Goal: Task Accomplishment & Management: Manage account settings

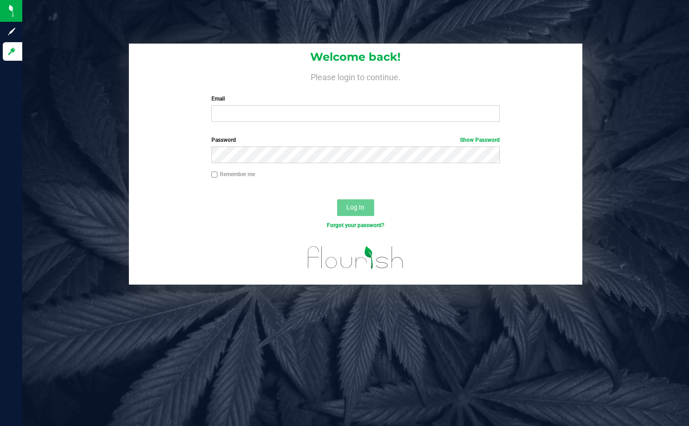
click at [658, 93] on div "Welcome back! Please login to continue. Email Required Please format your email…" at bounding box center [355, 164] width 680 height 241
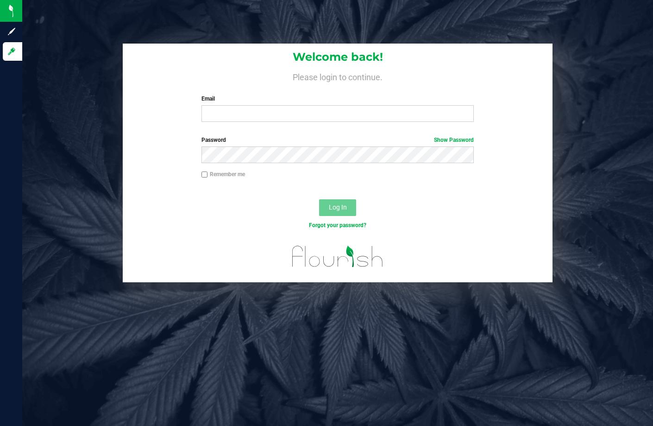
click at [631, 154] on div "Welcome back! Please login to continue. Email Required Please format your email…" at bounding box center [337, 163] width 645 height 239
click at [286, 109] on input "Email" at bounding box center [337, 113] width 272 height 17
type input "[EMAIL_ADDRESS][DOMAIN_NAME]"
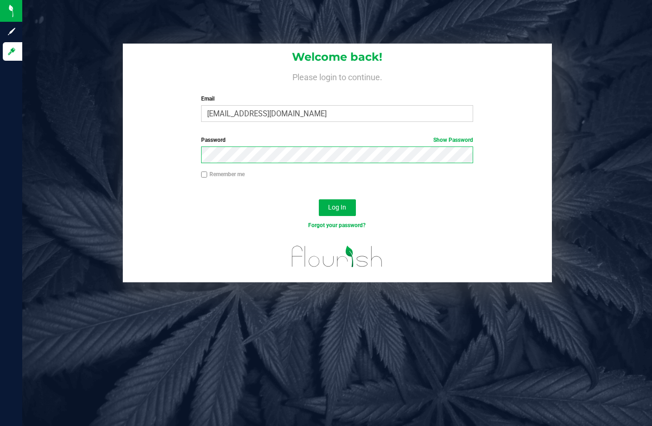
click at [319, 199] on button "Log In" at bounding box center [337, 207] width 37 height 17
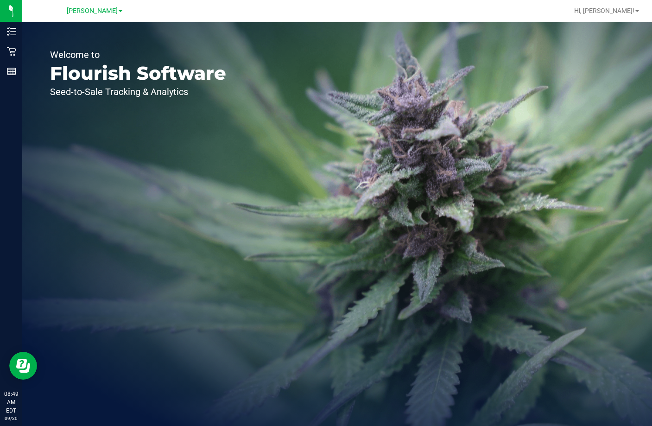
click at [111, 14] on link "[PERSON_NAME]" at bounding box center [95, 10] width 56 height 9
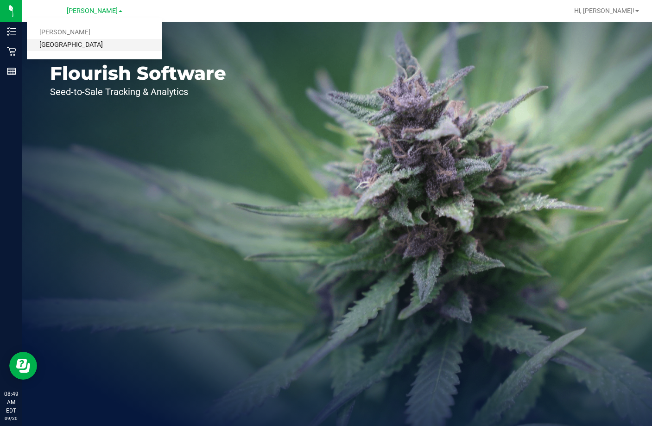
click at [97, 46] on link "[GEOGRAPHIC_DATA]" at bounding box center [94, 45] width 135 height 13
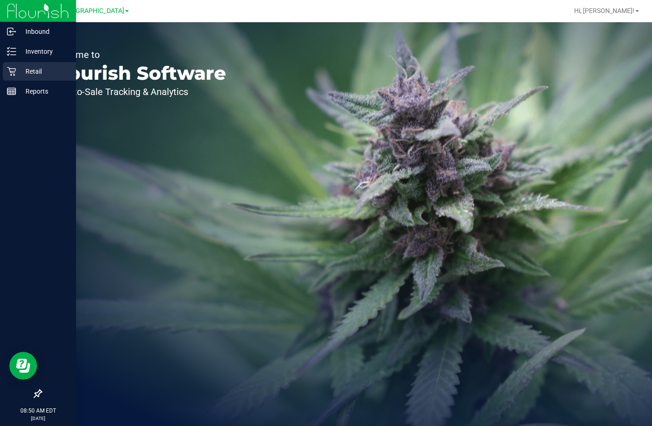
click at [36, 72] on p "Retail" at bounding box center [44, 71] width 56 height 11
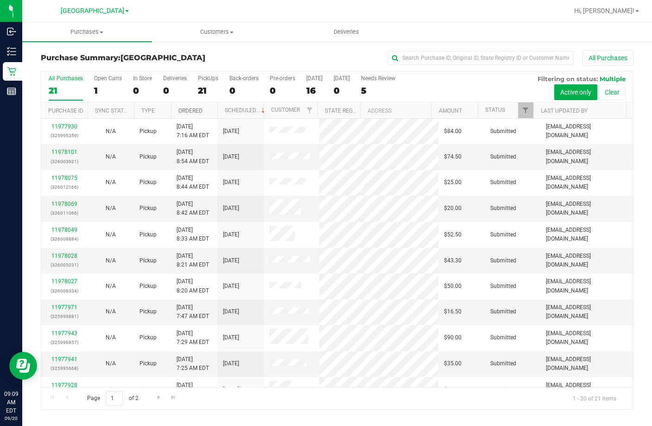
click at [195, 108] on link "Ordered" at bounding box center [190, 111] width 24 height 6
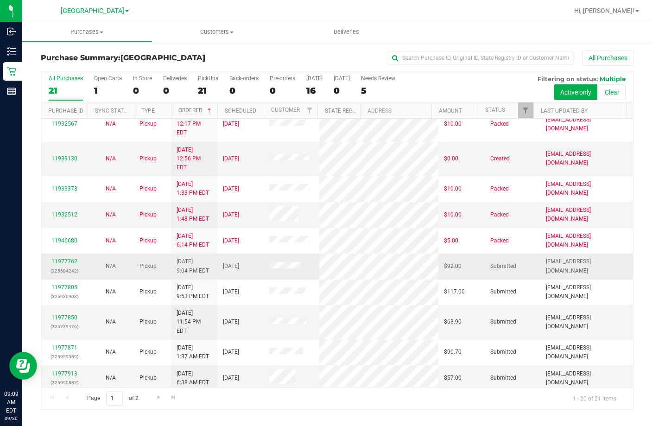
scroll to position [46, 0]
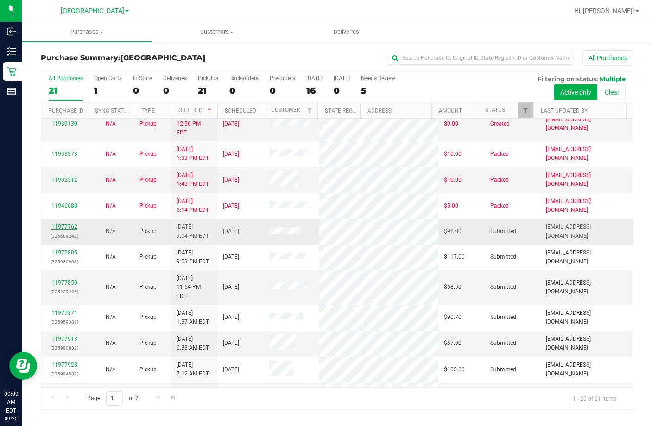
click at [65, 223] on link "11977762" at bounding box center [64, 226] width 26 height 6
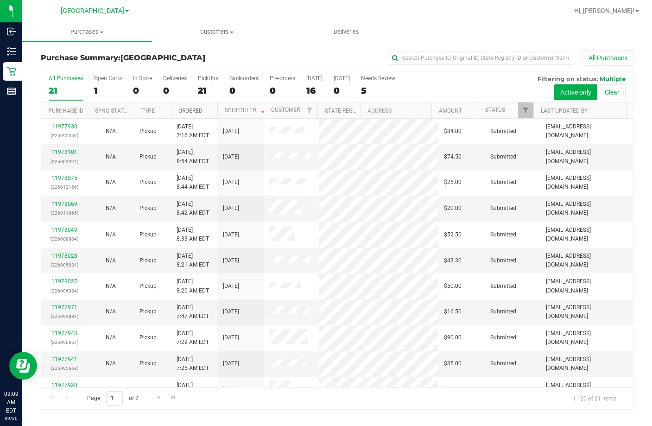
click at [191, 108] on link "Ordered" at bounding box center [190, 111] width 24 height 6
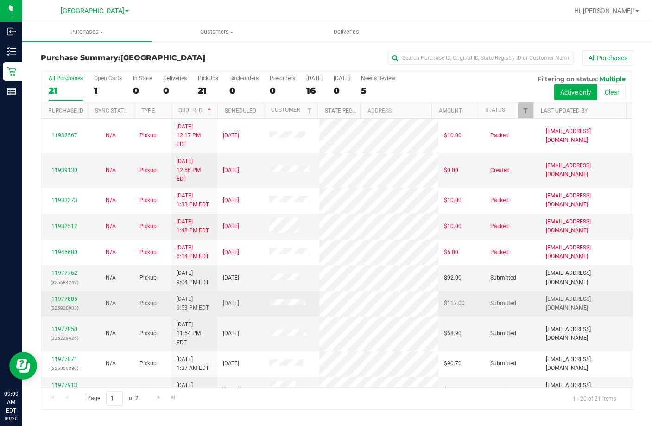
click at [65, 296] on link "11977805" at bounding box center [64, 299] width 26 height 6
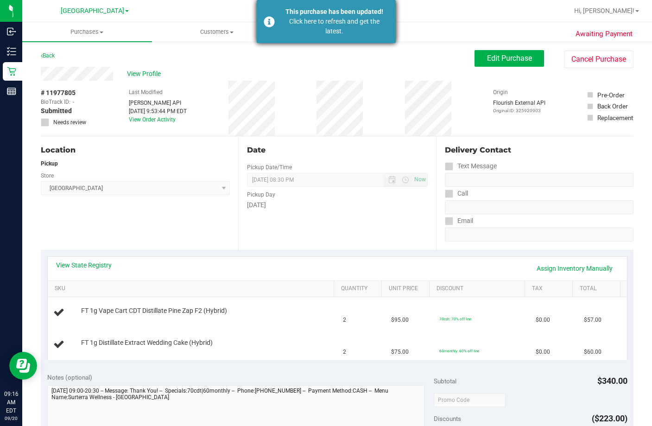
click at [328, 27] on div "Click here to refresh and get the latest." at bounding box center [334, 26] width 109 height 19
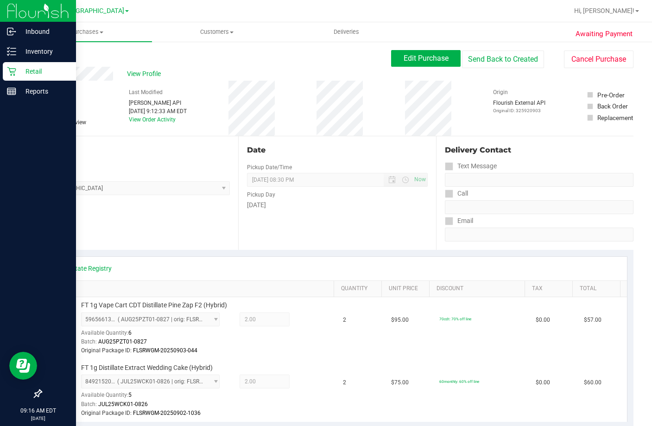
click at [55, 71] on p "Retail" at bounding box center [44, 71] width 56 height 11
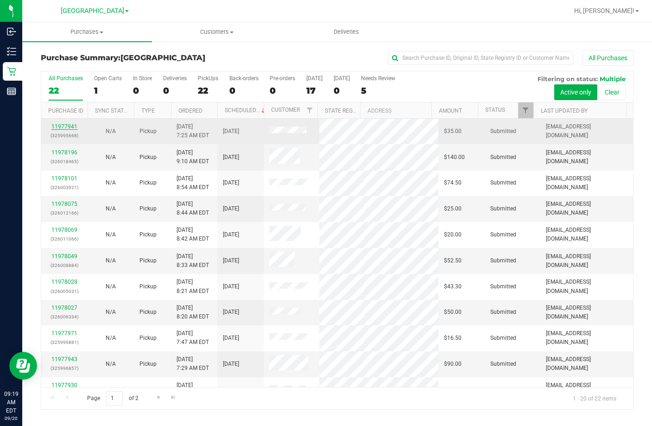
click at [54, 128] on link "11977941" at bounding box center [64, 126] width 26 height 6
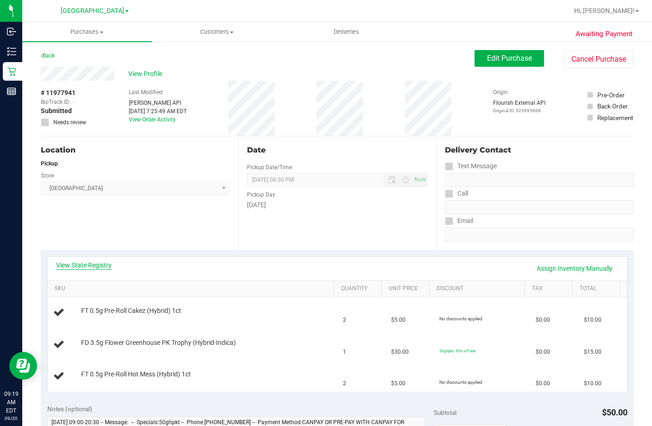
click at [85, 263] on link "View State Registry" at bounding box center [84, 264] width 56 height 9
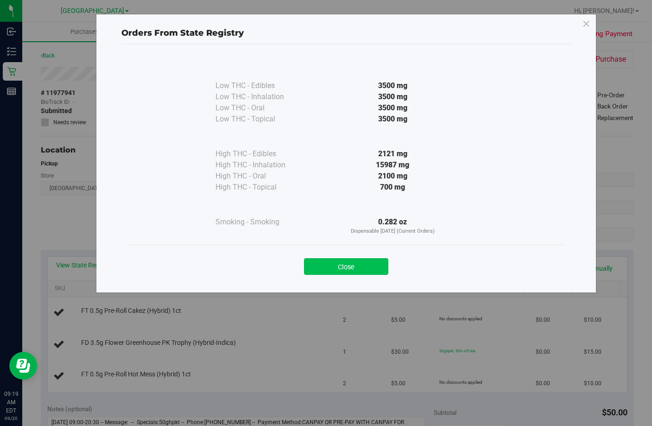
click at [333, 269] on button "Close" at bounding box center [346, 266] width 84 height 17
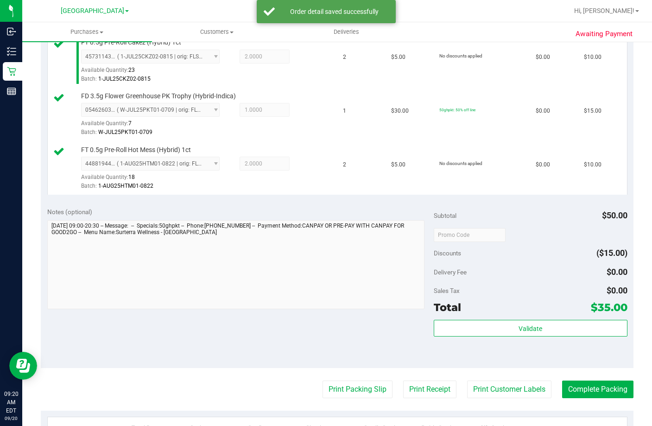
scroll to position [417, 0]
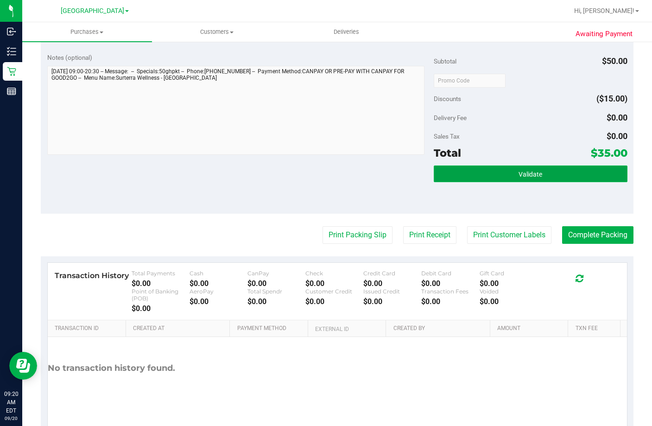
click at [542, 182] on button "Validate" at bounding box center [530, 173] width 193 height 17
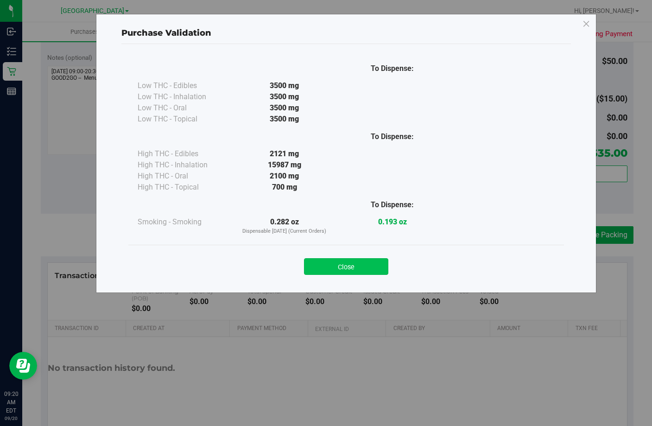
click at [342, 267] on button "Close" at bounding box center [346, 266] width 84 height 17
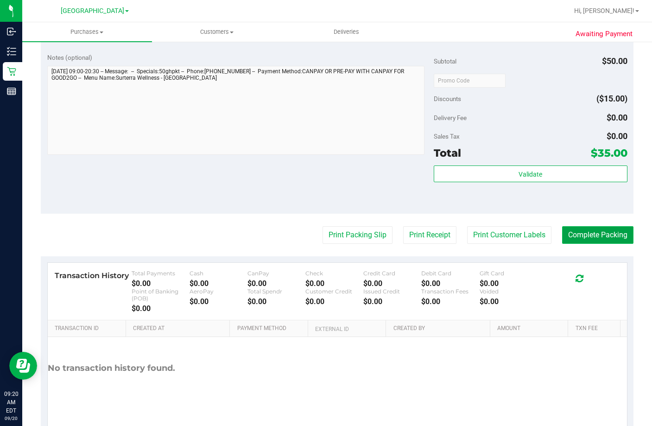
click at [602, 244] on button "Complete Packing" at bounding box center [597, 235] width 71 height 18
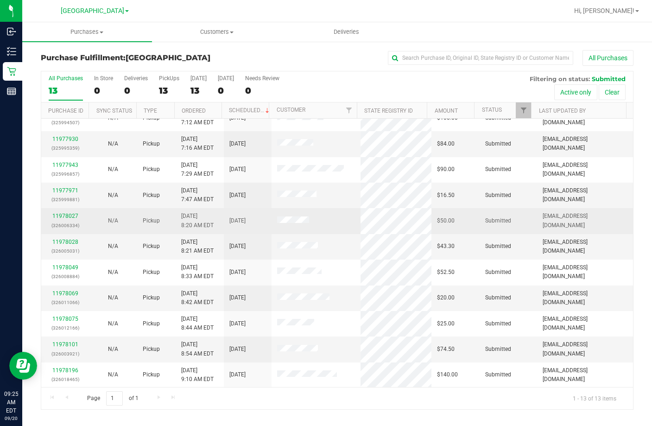
scroll to position [65, 0]
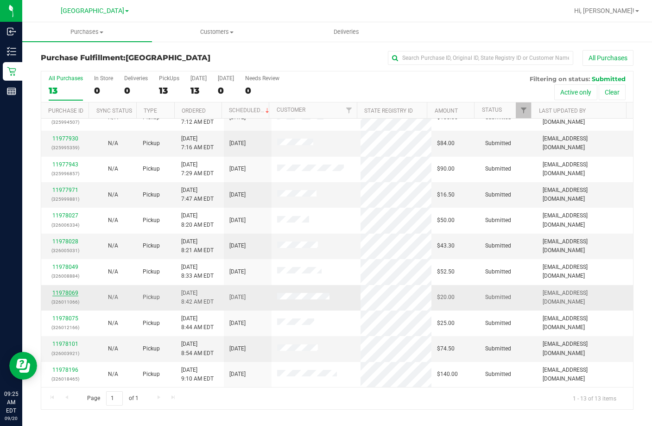
click at [68, 291] on link "11978069" at bounding box center [65, 293] width 26 height 6
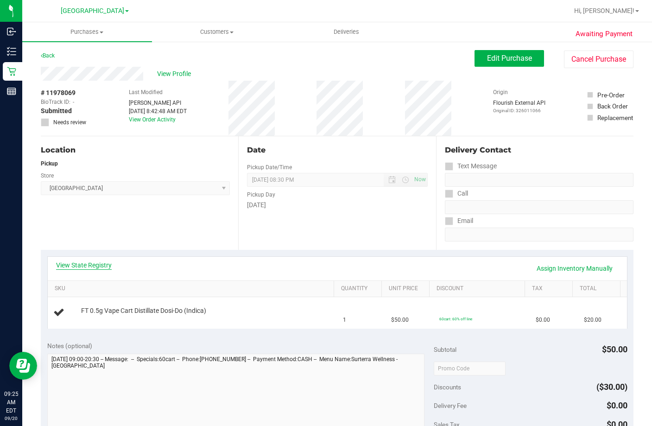
click at [81, 263] on link "View State Registry" at bounding box center [84, 264] width 56 height 9
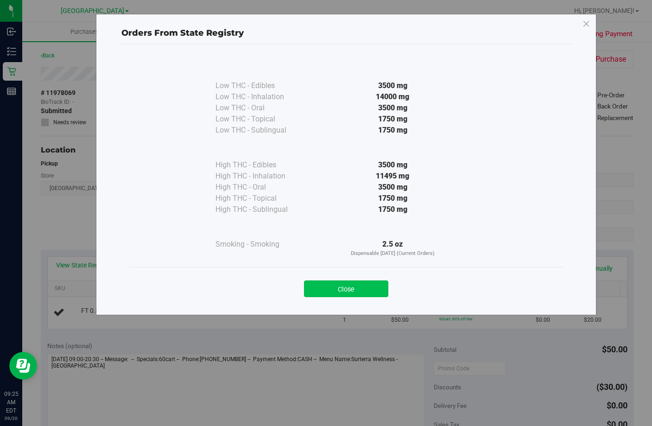
click at [340, 291] on button "Close" at bounding box center [346, 288] width 84 height 17
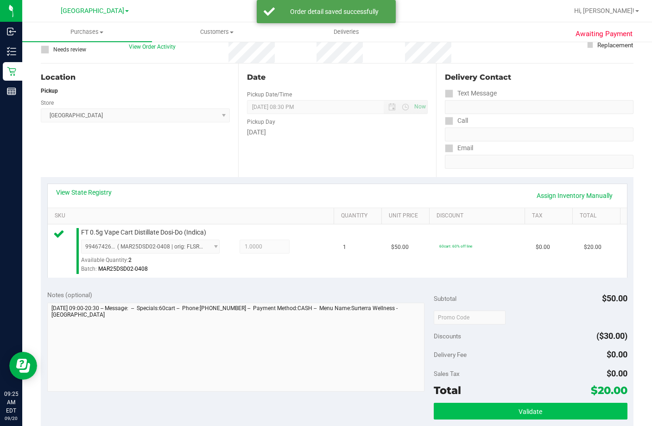
scroll to position [185, 0]
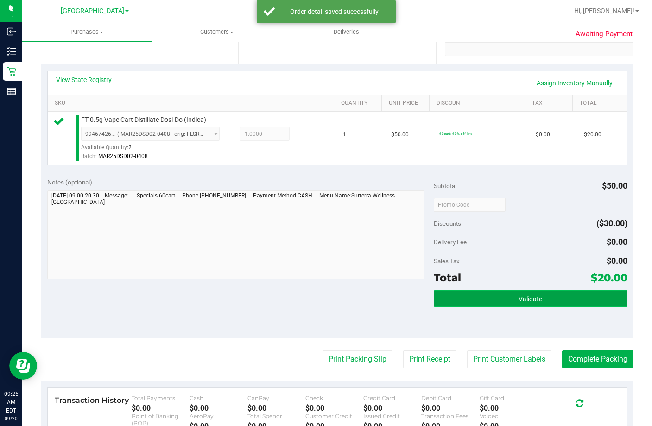
click at [523, 303] on span "Validate" at bounding box center [531, 298] width 24 height 7
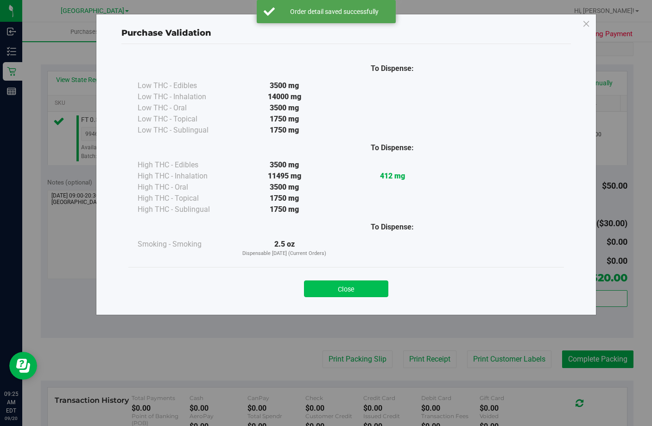
click at [362, 291] on button "Close" at bounding box center [346, 288] width 84 height 17
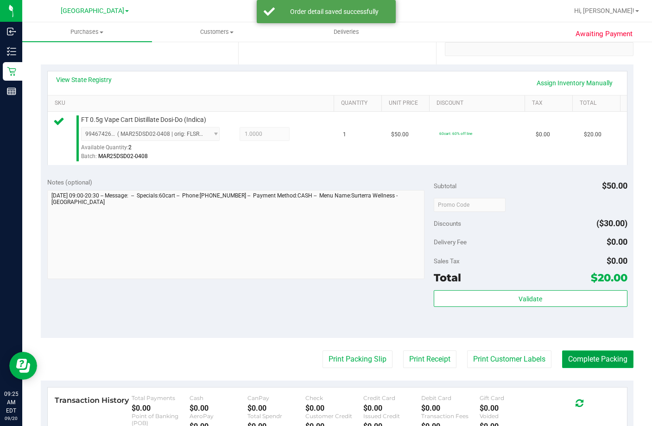
click at [608, 368] on button "Complete Packing" at bounding box center [597, 359] width 71 height 18
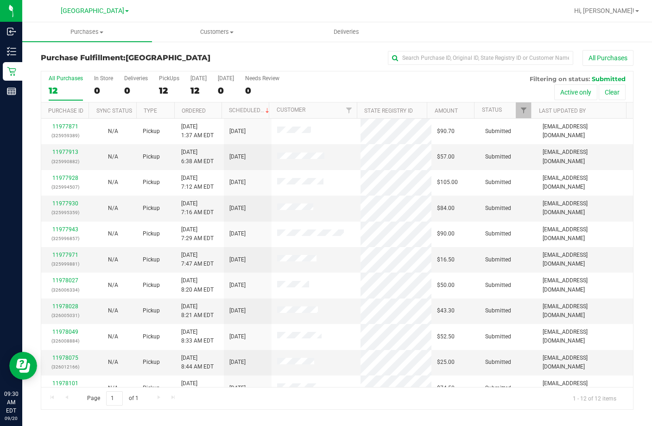
click at [450, 23] on ul "Purchases Summary of purchases Fulfillment All purchases Customers All customer…" at bounding box center [348, 32] width 652 height 20
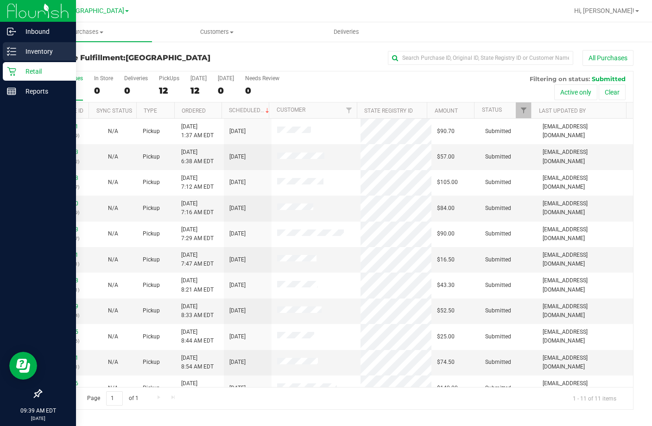
click at [21, 52] on p "Inventory" at bounding box center [44, 51] width 56 height 11
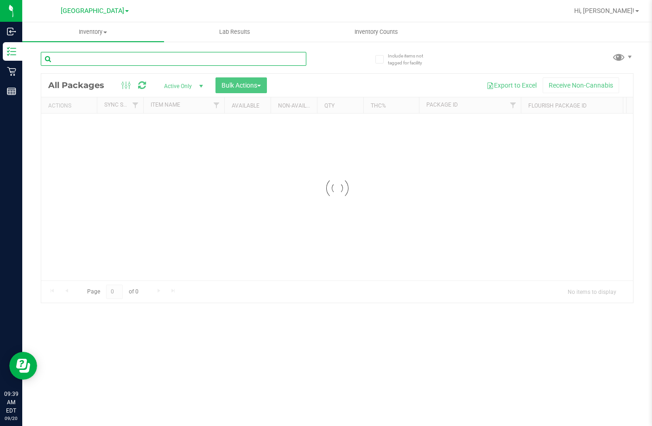
click at [172, 63] on div "Inventory All packages All inventory Waste log Create inventory Lab Results Inv…" at bounding box center [337, 224] width 630 height 404
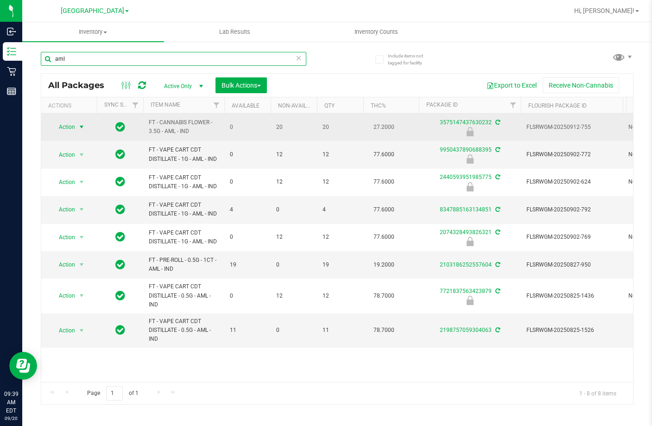
type input "aml"
click at [72, 128] on span "Action" at bounding box center [63, 126] width 25 height 13
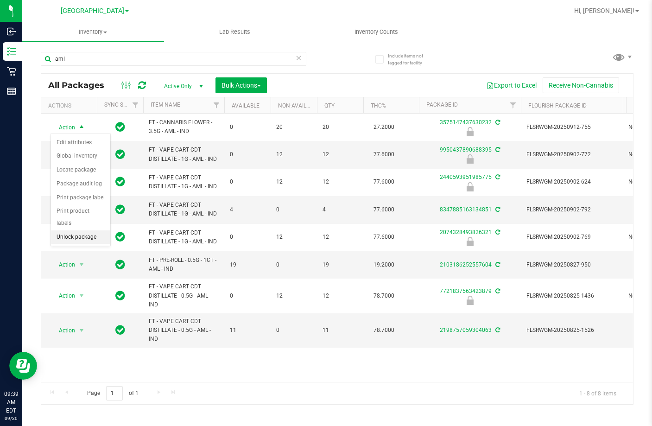
click at [78, 230] on li "Unlock package" at bounding box center [80, 237] width 59 height 14
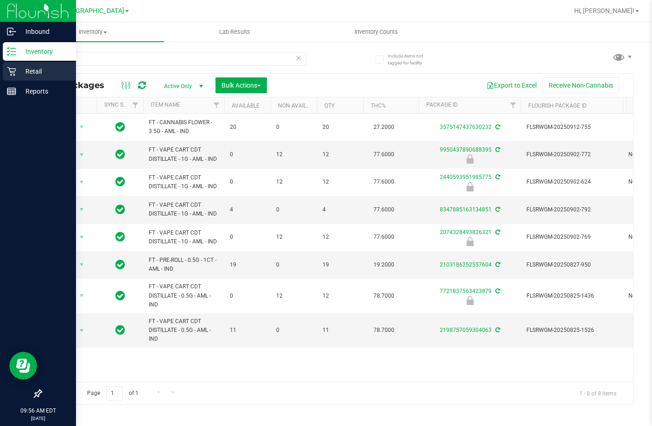
click at [20, 75] on p "Retail" at bounding box center [44, 71] width 56 height 11
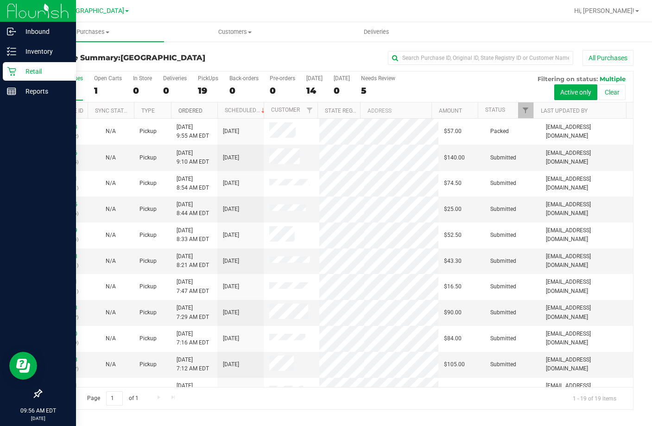
click at [187, 113] on link "Ordered" at bounding box center [190, 111] width 24 height 6
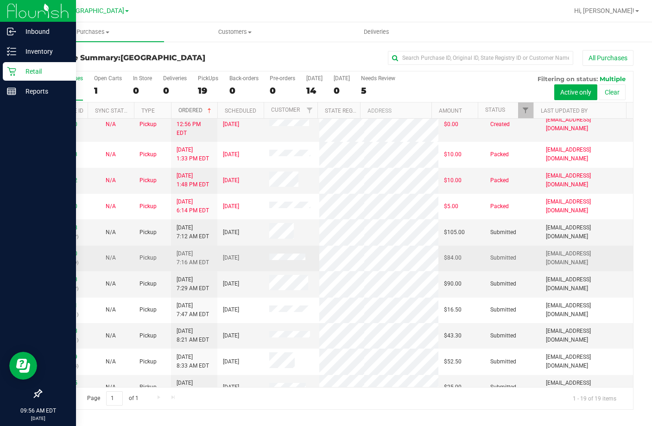
scroll to position [46, 0]
click at [62, 250] on link "11977930" at bounding box center [64, 253] width 26 height 6
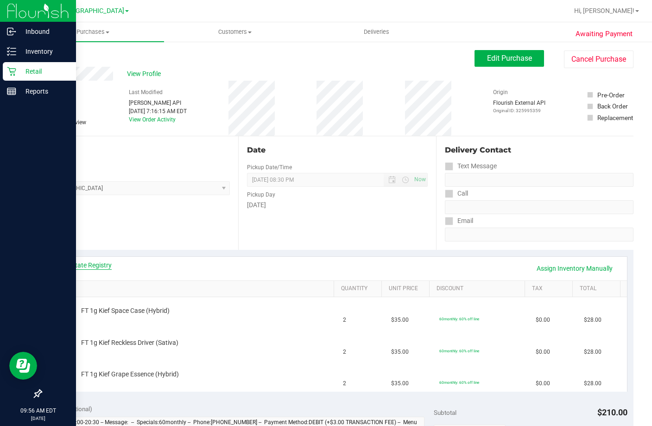
click at [86, 266] on link "View State Registry" at bounding box center [84, 264] width 56 height 9
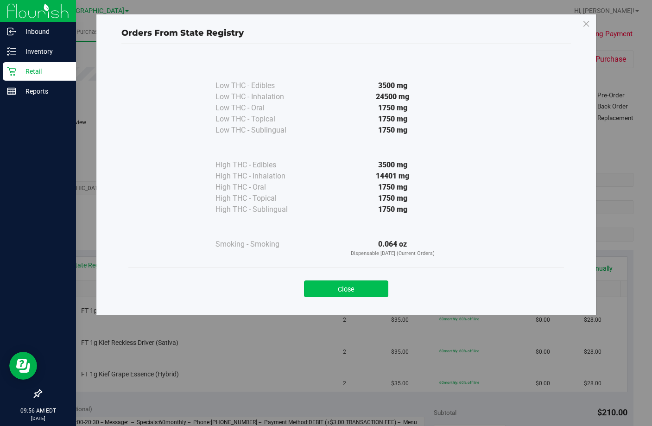
click at [347, 285] on button "Close" at bounding box center [346, 288] width 84 height 17
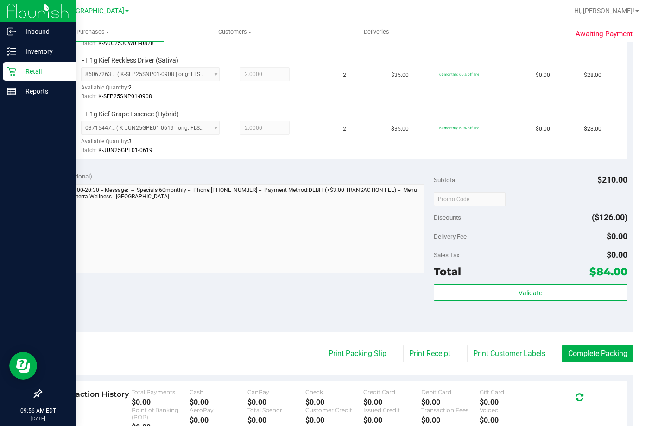
scroll to position [371, 0]
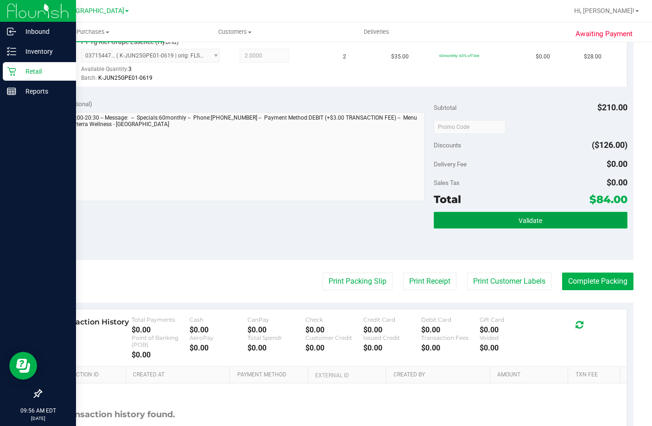
click at [532, 224] on span "Validate" at bounding box center [531, 220] width 24 height 7
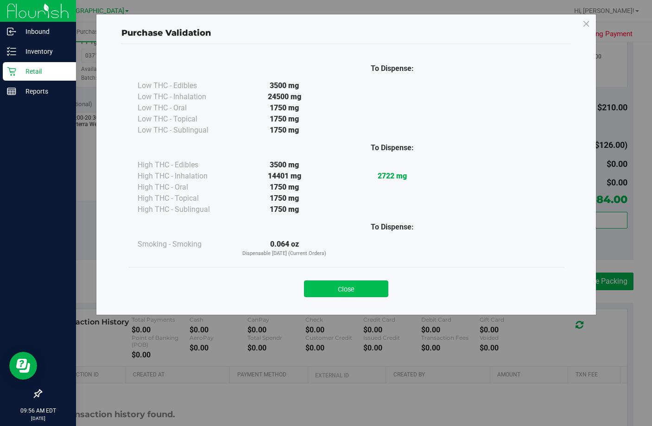
click at [379, 284] on button "Close" at bounding box center [346, 288] width 84 height 17
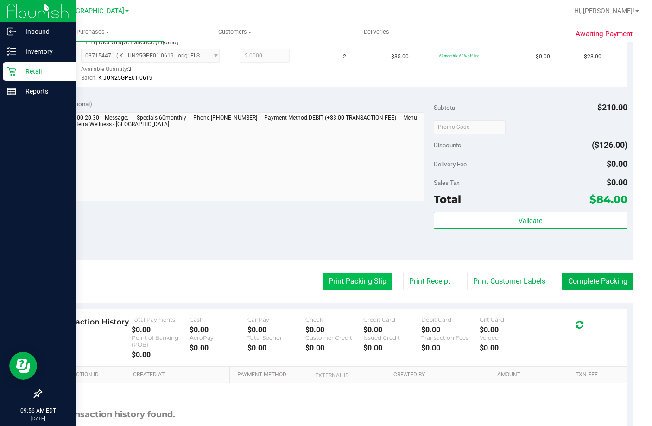
click at [364, 290] on button "Print Packing Slip" at bounding box center [358, 281] width 70 height 18
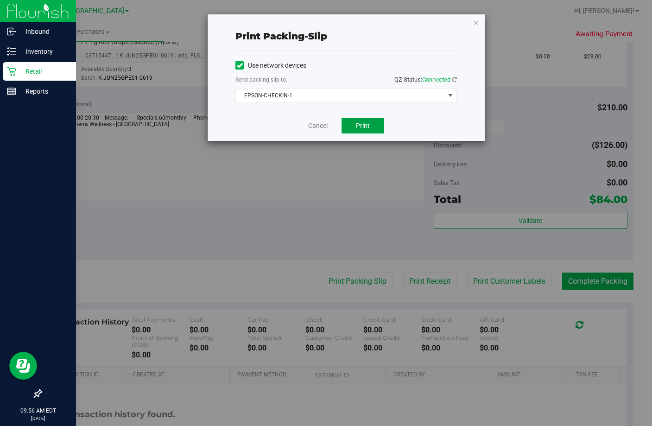
click at [359, 121] on button "Print" at bounding box center [363, 126] width 43 height 16
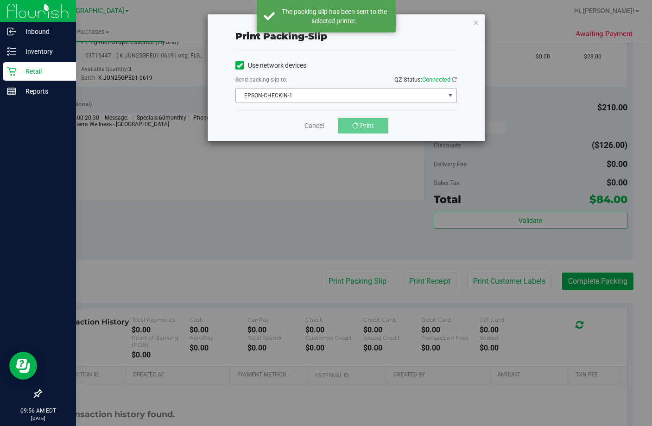
click at [353, 91] on span "EPSON-CHECKIN-1" at bounding box center [340, 95] width 209 height 13
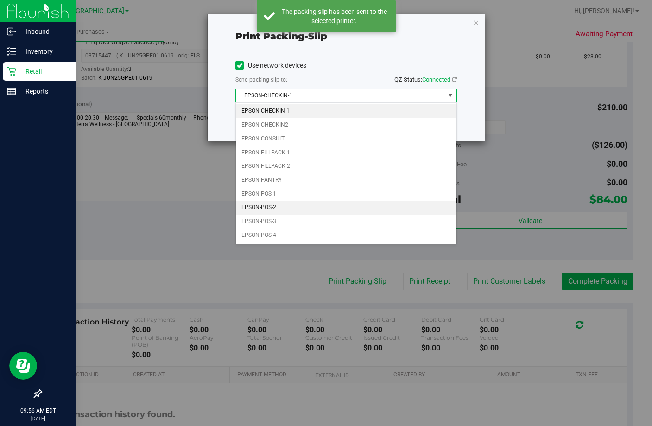
click at [314, 207] on li "EPSON-POS-2" at bounding box center [346, 208] width 221 height 14
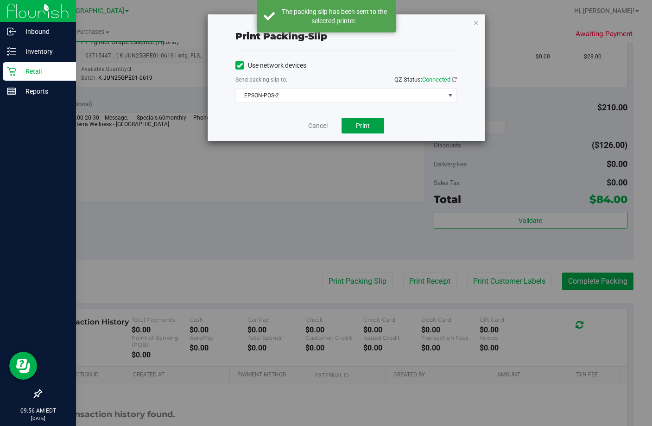
click at [364, 123] on span "Print" at bounding box center [363, 125] width 14 height 7
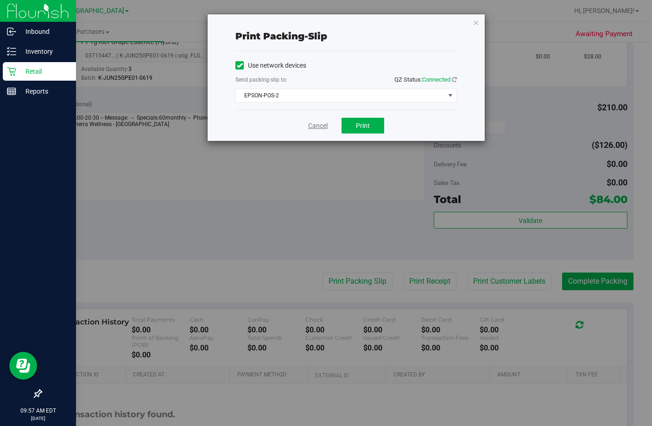
click at [322, 121] on link "Cancel" at bounding box center [317, 126] width 19 height 10
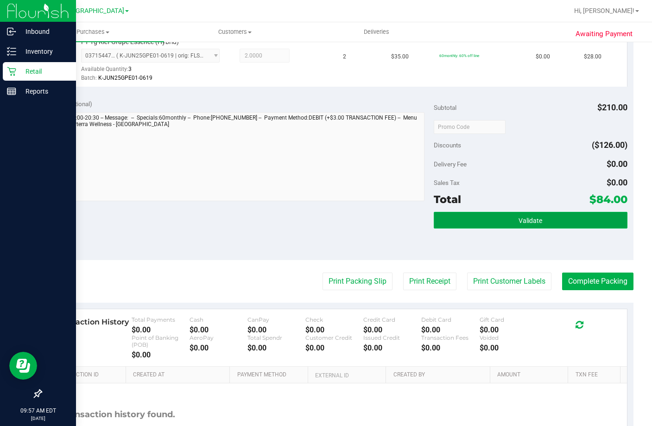
click at [564, 228] on button "Validate" at bounding box center [530, 220] width 193 height 17
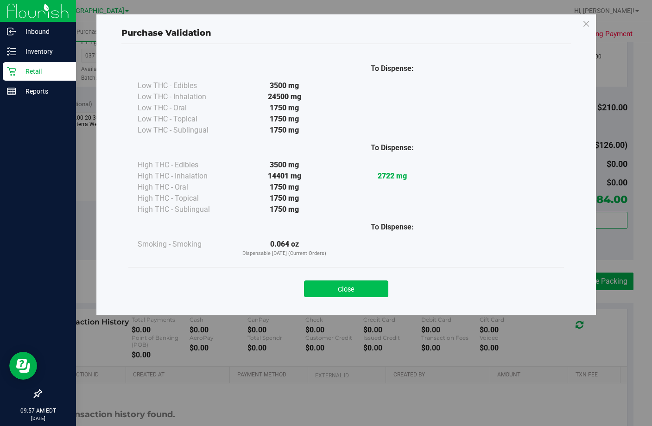
click at [361, 293] on button "Close" at bounding box center [346, 288] width 84 height 17
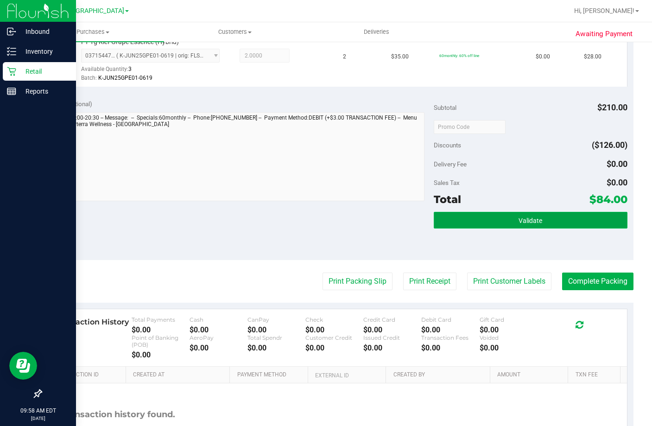
click at [542, 228] on button "Validate" at bounding box center [530, 220] width 193 height 17
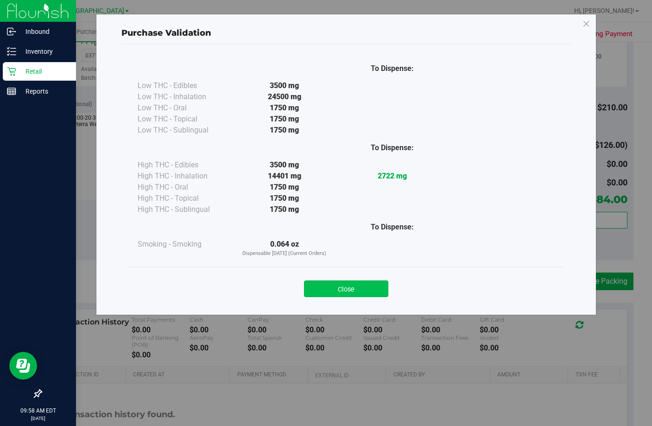
click at [343, 287] on button "Close" at bounding box center [346, 288] width 84 height 17
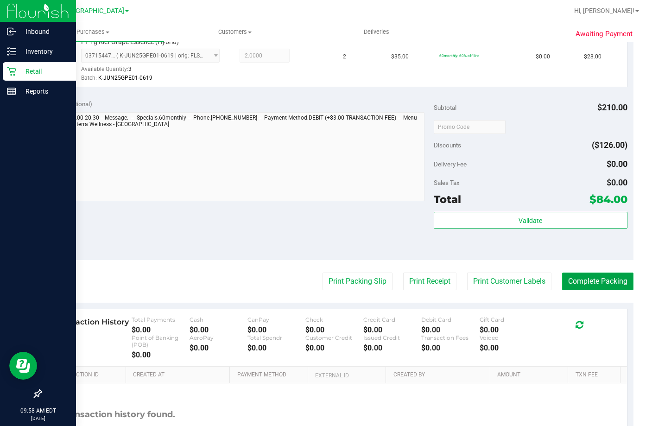
click at [591, 290] on button "Complete Packing" at bounding box center [597, 281] width 71 height 18
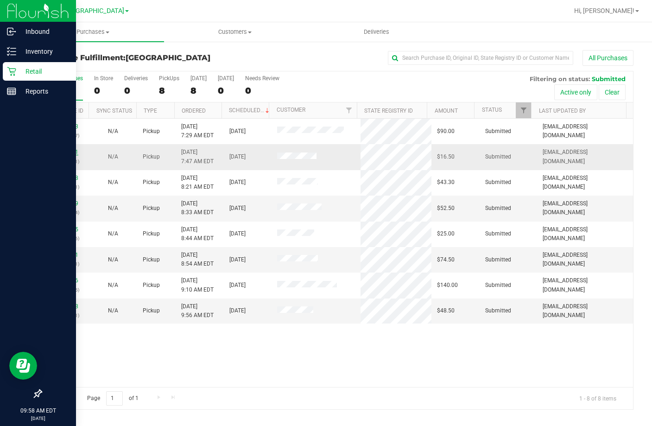
click at [67, 150] on link "11977971" at bounding box center [65, 152] width 26 height 6
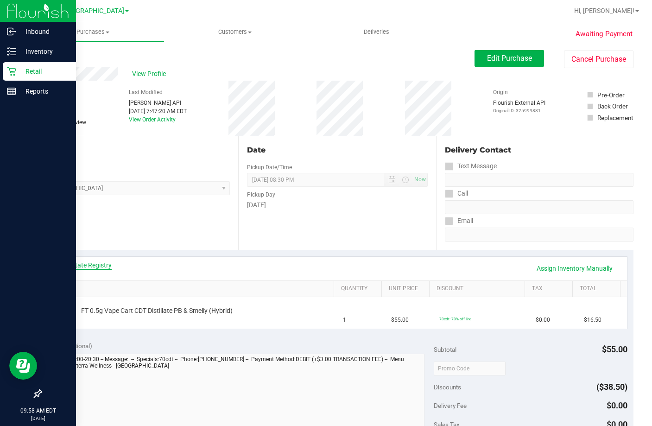
click at [72, 263] on link "View State Registry" at bounding box center [84, 264] width 56 height 9
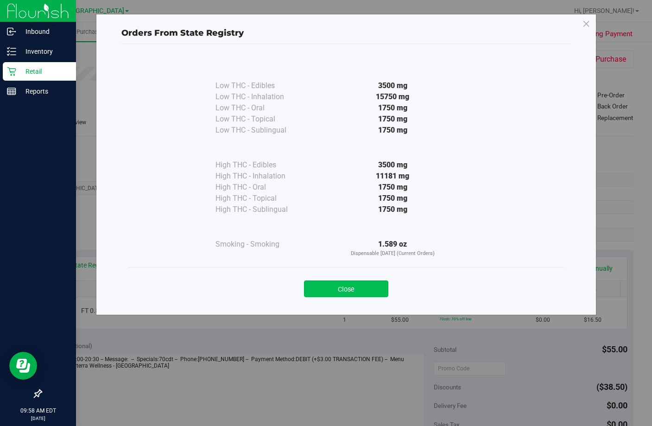
click at [363, 289] on button "Close" at bounding box center [346, 288] width 84 height 17
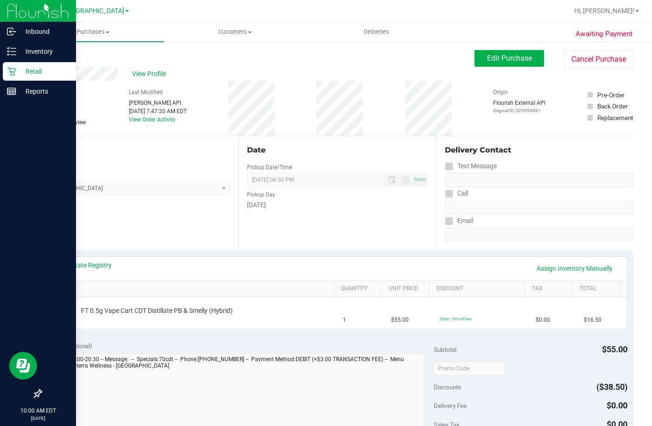
click at [257, 257] on div "View State Registry Assign Inventory Manually" at bounding box center [337, 269] width 579 height 24
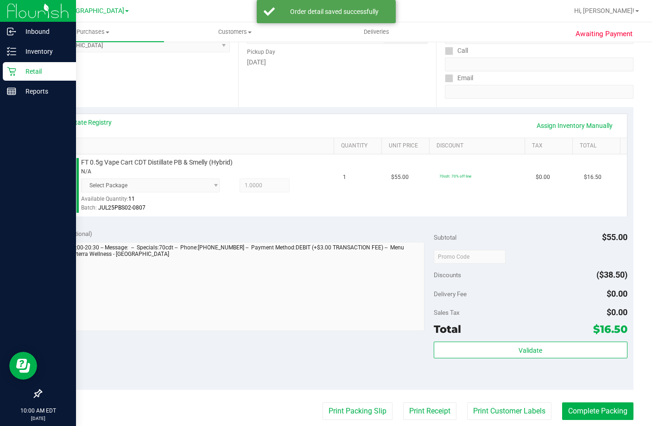
scroll to position [232, 0]
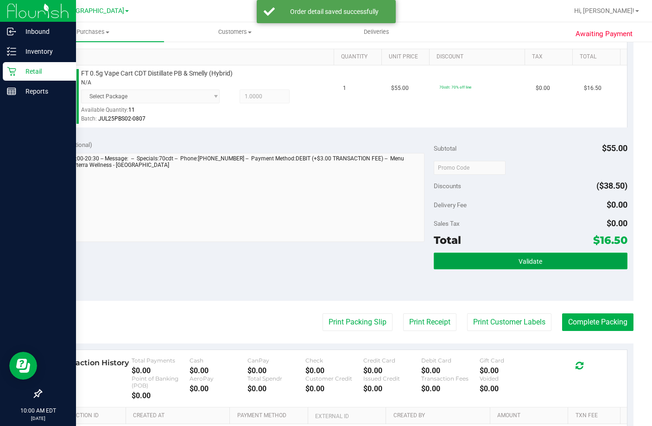
click at [543, 269] on button "Validate" at bounding box center [530, 261] width 193 height 17
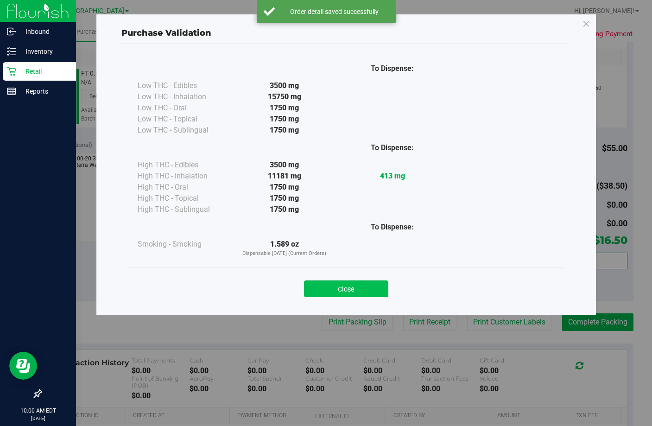
click at [365, 290] on button "Close" at bounding box center [346, 288] width 84 height 17
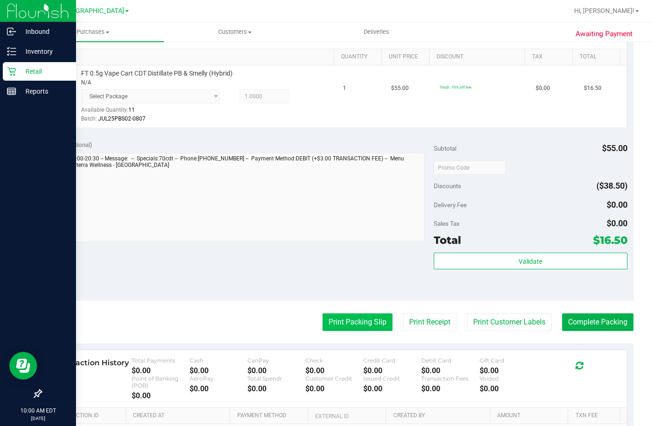
click at [358, 331] on button "Print Packing Slip" at bounding box center [358, 322] width 70 height 18
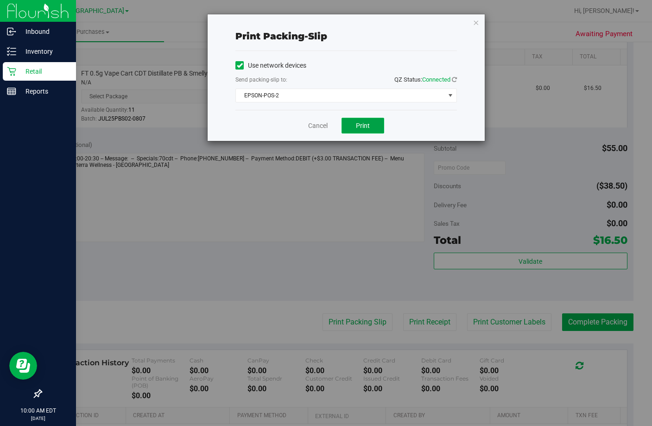
click at [379, 128] on button "Print" at bounding box center [363, 126] width 43 height 16
click at [325, 127] on link "Cancel" at bounding box center [317, 126] width 19 height 10
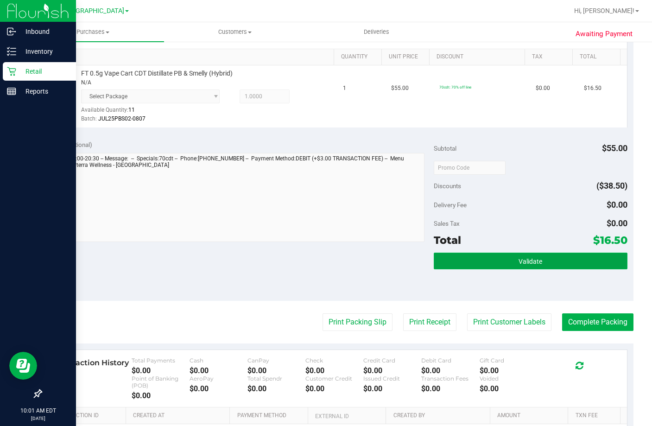
click at [543, 269] on button "Validate" at bounding box center [530, 261] width 193 height 17
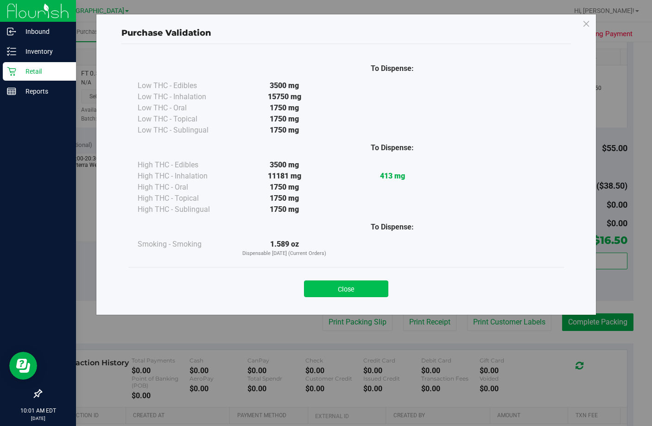
click at [340, 287] on button "Close" at bounding box center [346, 288] width 84 height 17
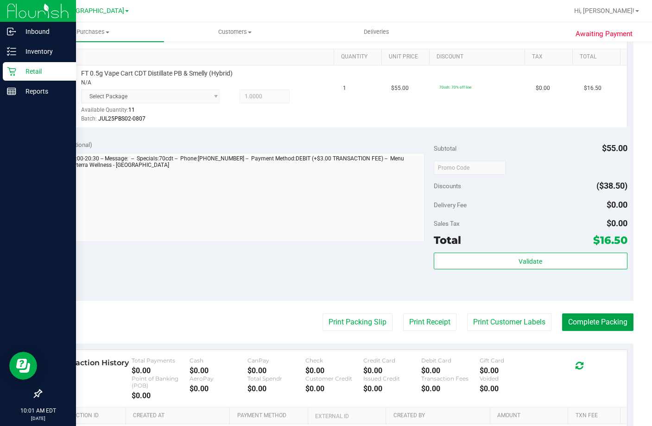
drag, startPoint x: 597, startPoint y: 331, endPoint x: 599, endPoint y: 324, distance: 7.2
click at [598, 330] on button "Complete Packing" at bounding box center [597, 322] width 71 height 18
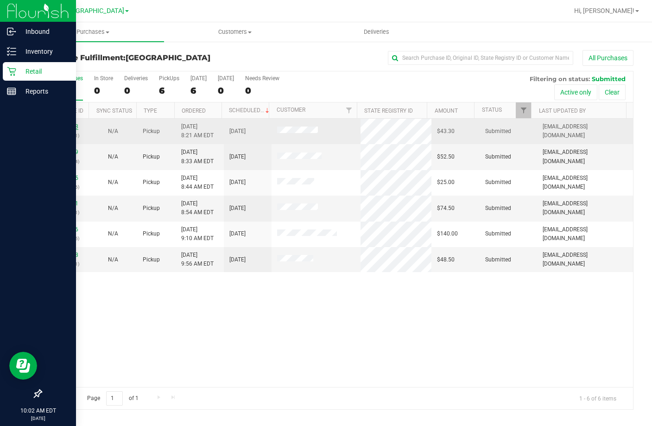
click at [63, 126] on link "11978028" at bounding box center [65, 126] width 26 height 6
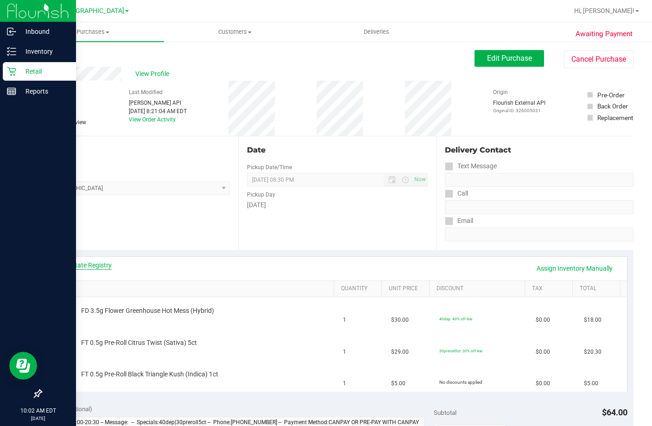
click at [110, 266] on link "View State Registry" at bounding box center [84, 264] width 56 height 9
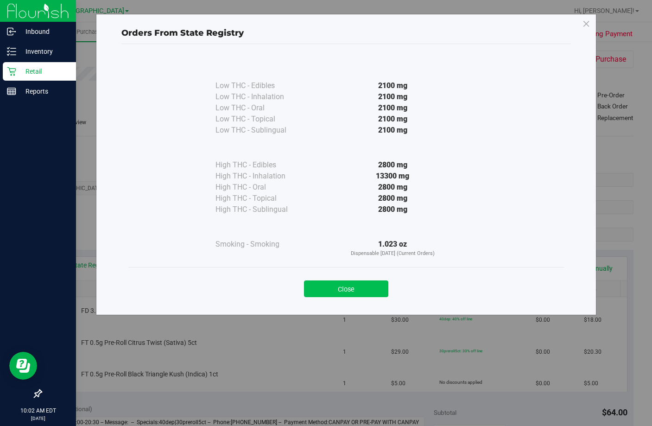
click at [342, 283] on button "Close" at bounding box center [346, 288] width 84 height 17
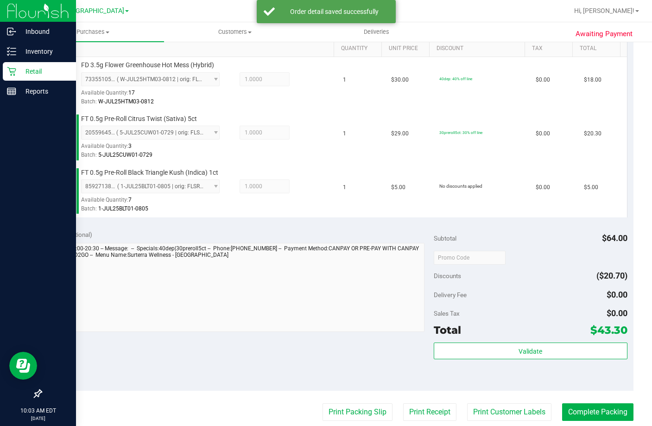
scroll to position [324, 0]
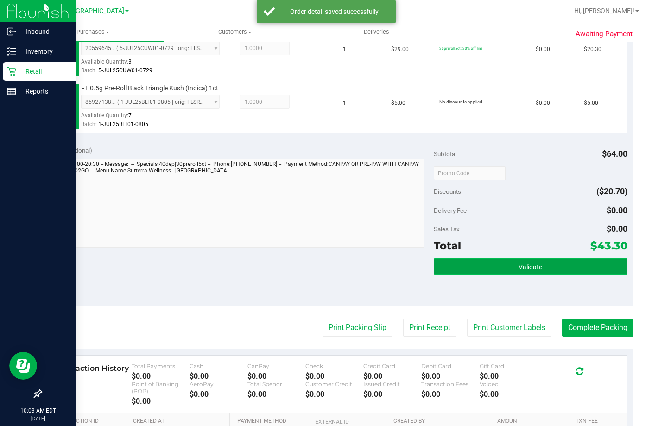
click at [540, 275] on button "Validate" at bounding box center [530, 266] width 193 height 17
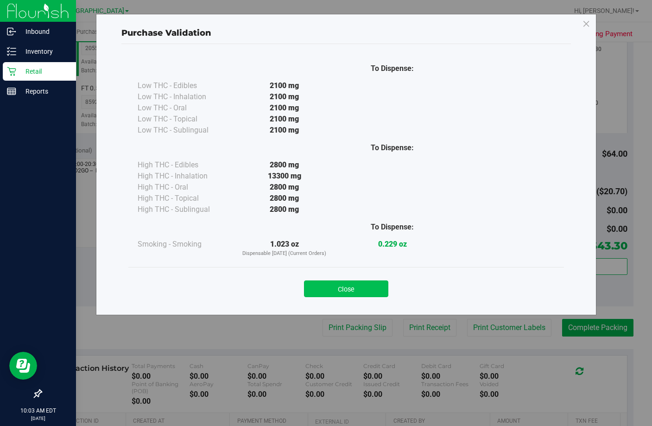
click at [353, 282] on button "Close" at bounding box center [346, 288] width 84 height 17
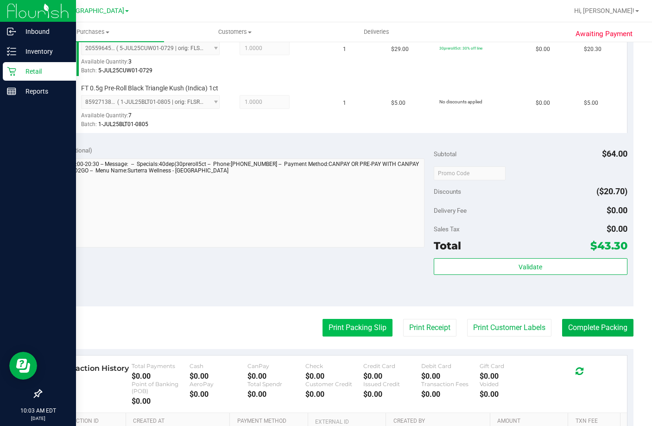
click at [364, 336] on button "Print Packing Slip" at bounding box center [358, 328] width 70 height 18
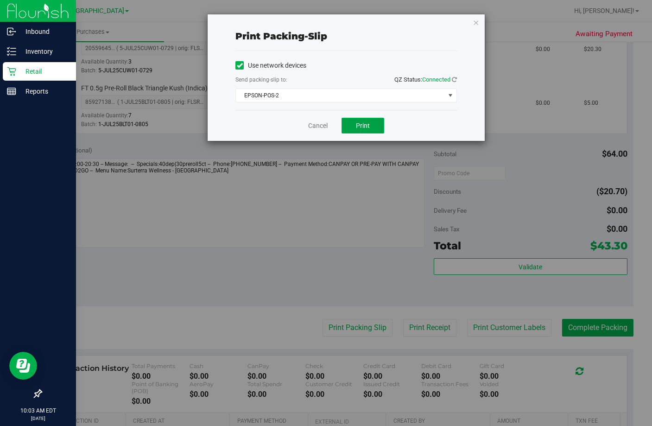
click at [363, 122] on span "Print" at bounding box center [363, 125] width 14 height 7
click at [320, 125] on link "Cancel" at bounding box center [317, 126] width 19 height 10
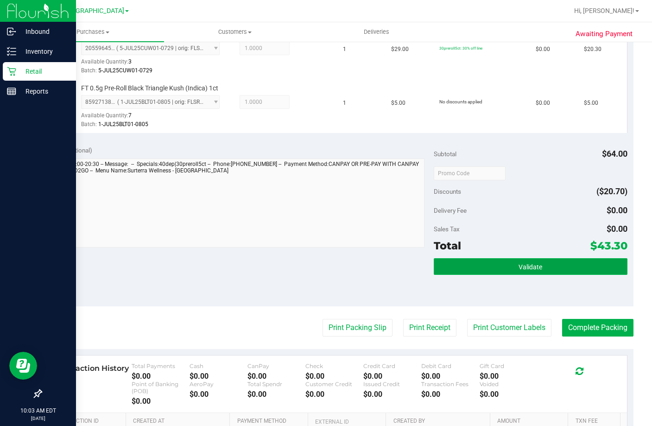
click at [535, 271] on span "Validate" at bounding box center [531, 266] width 24 height 7
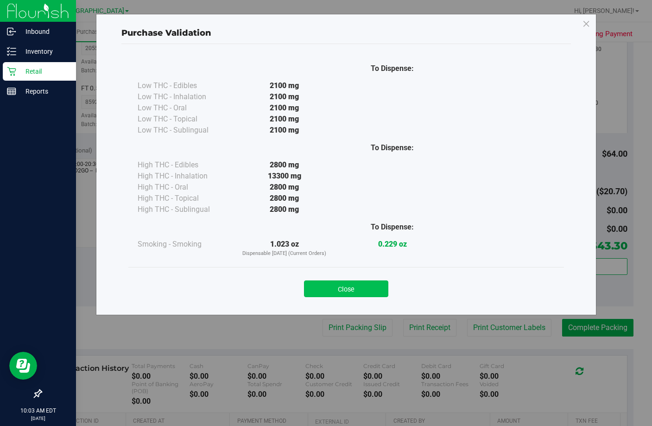
click at [324, 292] on button "Close" at bounding box center [346, 288] width 84 height 17
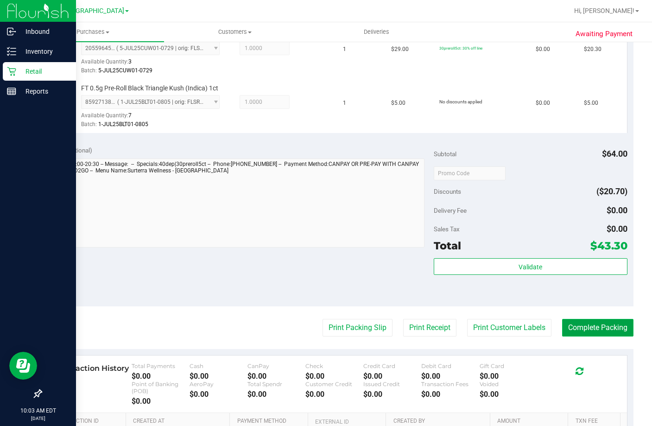
click at [611, 336] on button "Complete Packing" at bounding box center [597, 328] width 71 height 18
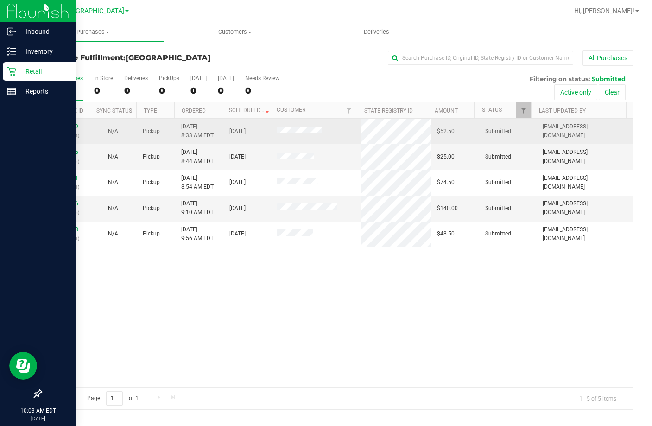
click at [67, 131] on p "(326008884)" at bounding box center [65, 135] width 37 height 9
click at [66, 128] on link "11978049" at bounding box center [65, 126] width 26 height 6
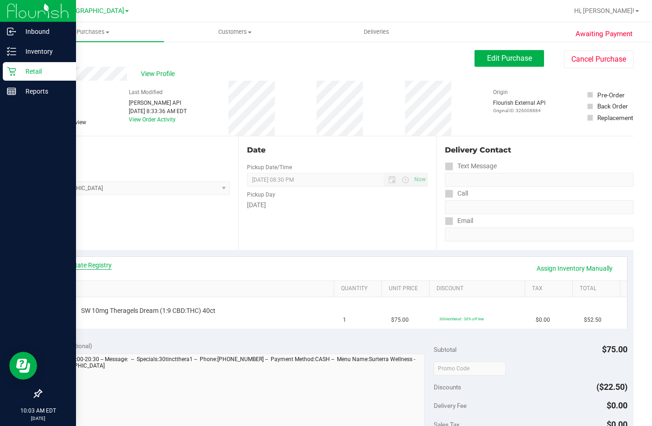
click at [97, 266] on link "View State Registry" at bounding box center [84, 264] width 56 height 9
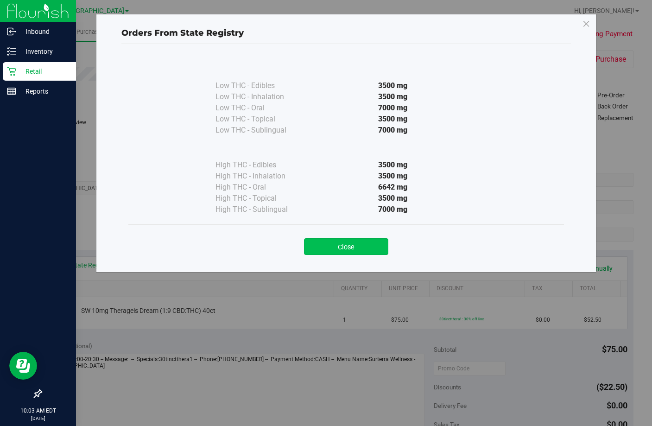
click at [374, 243] on button "Close" at bounding box center [346, 246] width 84 height 17
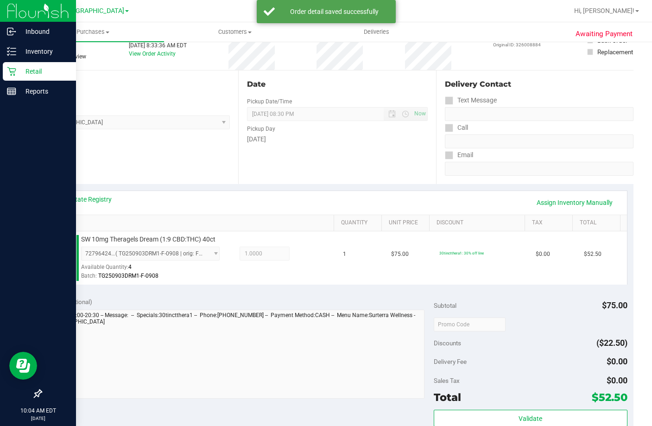
scroll to position [185, 0]
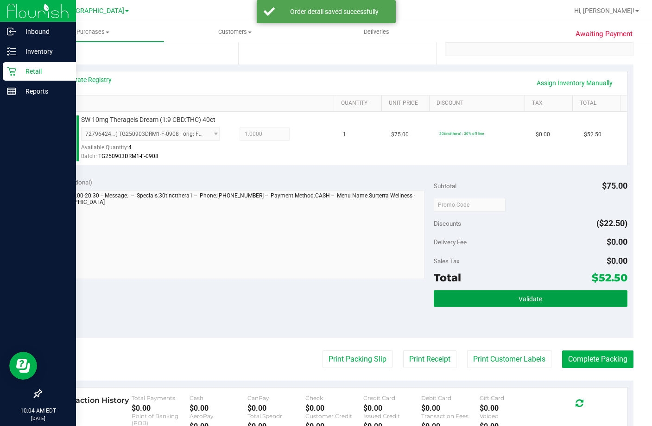
click at [533, 303] on span "Validate" at bounding box center [531, 298] width 24 height 7
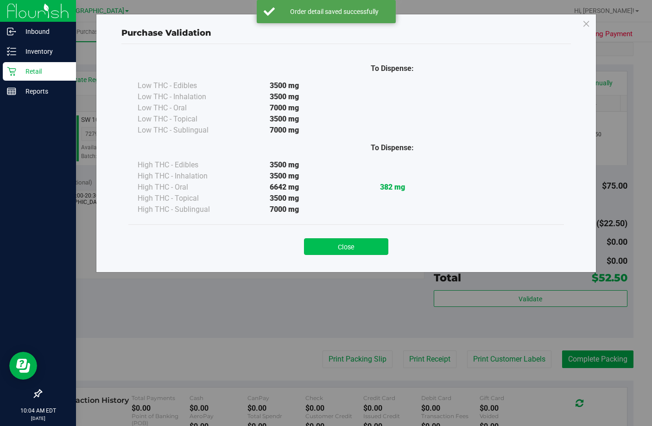
click at [369, 242] on button "Close" at bounding box center [346, 246] width 84 height 17
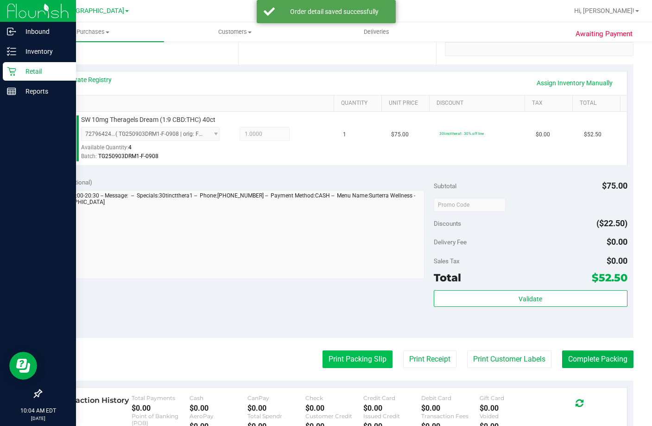
click at [359, 368] on button "Print Packing Slip" at bounding box center [358, 359] width 70 height 18
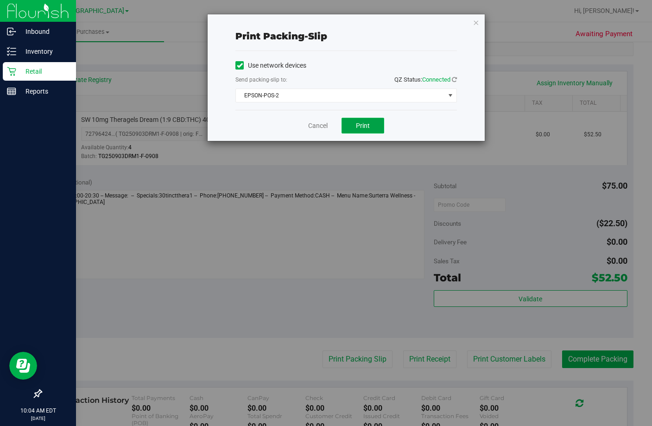
click at [371, 129] on button "Print" at bounding box center [363, 126] width 43 height 16
click at [312, 127] on link "Cancel" at bounding box center [317, 126] width 19 height 10
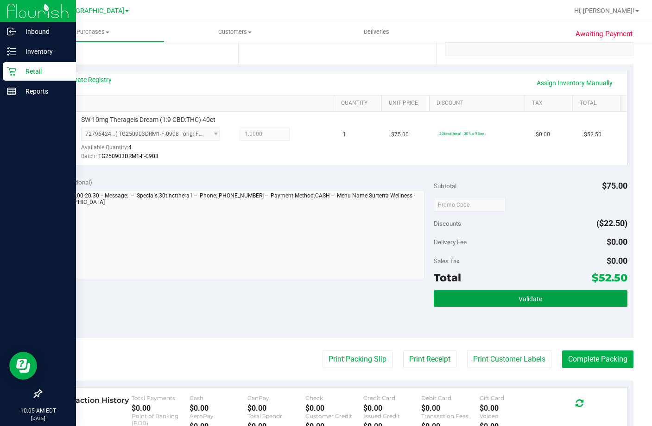
click at [520, 303] on span "Validate" at bounding box center [531, 298] width 24 height 7
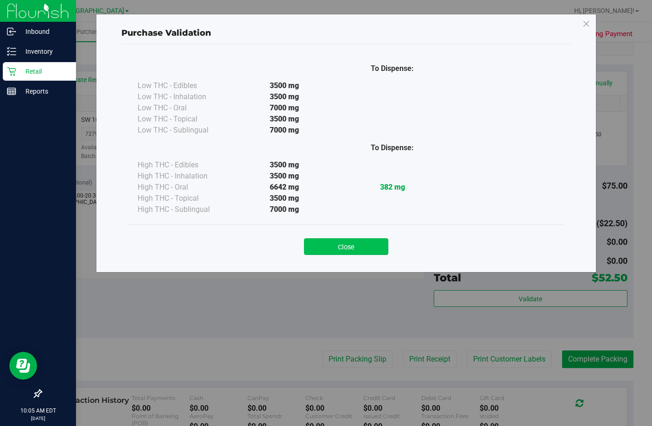
click at [364, 254] on button "Close" at bounding box center [346, 246] width 84 height 17
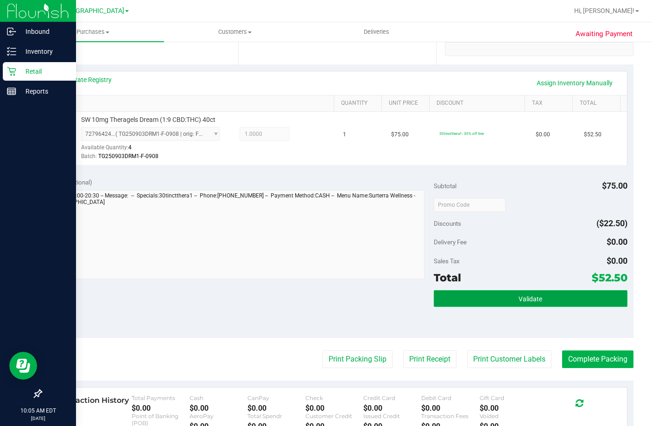
click at [541, 307] on button "Validate" at bounding box center [530, 298] width 193 height 17
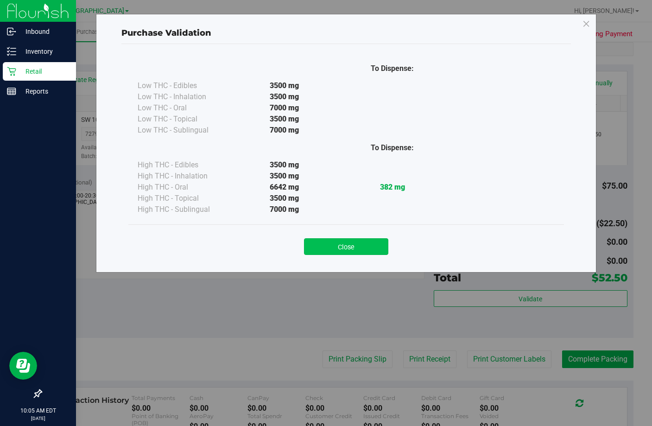
click at [363, 245] on button "Close" at bounding box center [346, 246] width 84 height 17
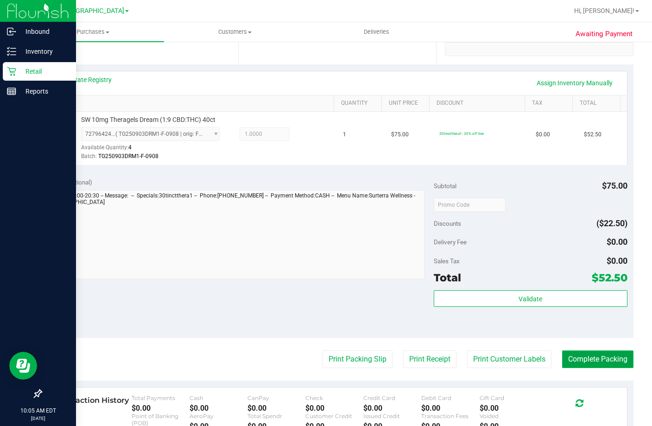
click at [598, 368] on button "Complete Packing" at bounding box center [597, 359] width 71 height 18
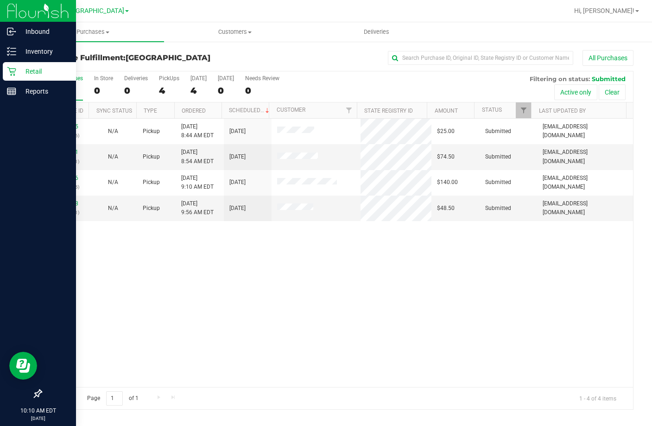
click at [342, 91] on div "All Purchases 4 In Store 0 Deliveries 0 PickUps 4 [DATE] 4 [DATE] 0 Needs Revie…" at bounding box center [337, 86] width 592 height 31
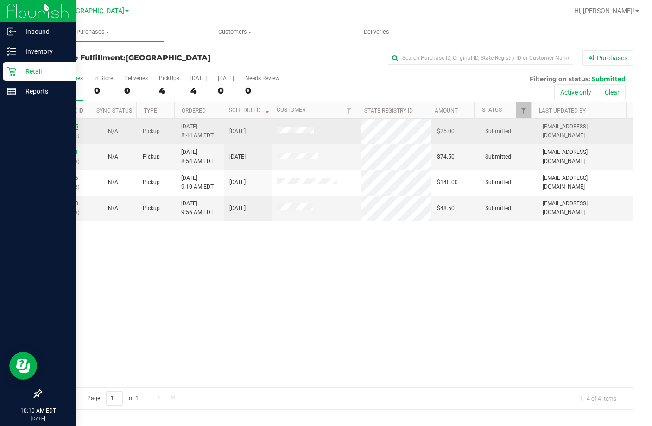
click at [57, 125] on link "11978075" at bounding box center [65, 126] width 26 height 6
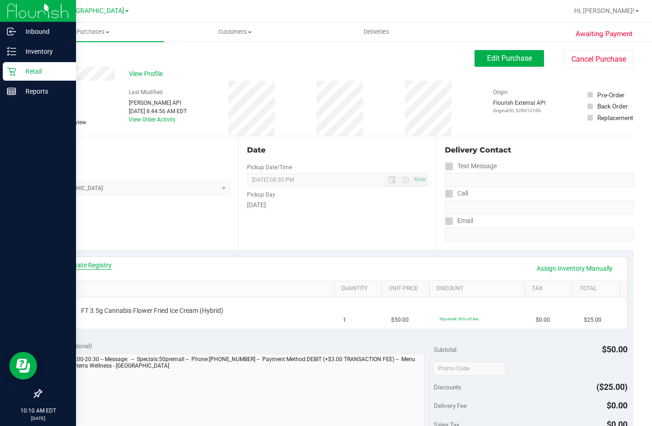
click at [106, 266] on link "View State Registry" at bounding box center [84, 264] width 56 height 9
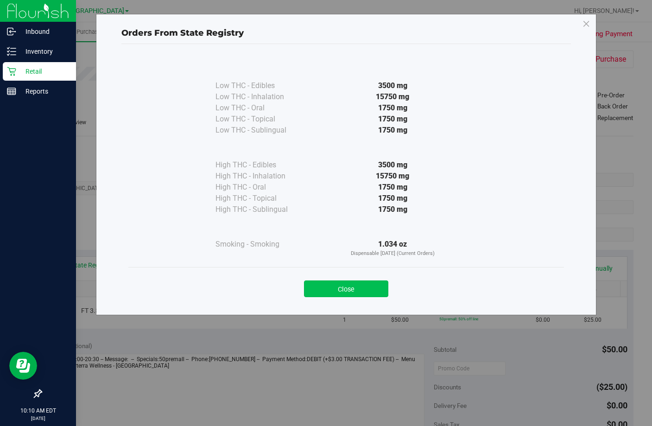
click at [332, 287] on button "Close" at bounding box center [346, 288] width 84 height 17
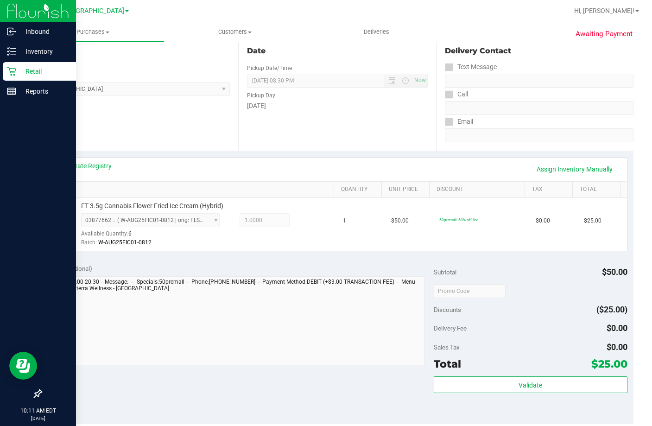
scroll to position [185, 0]
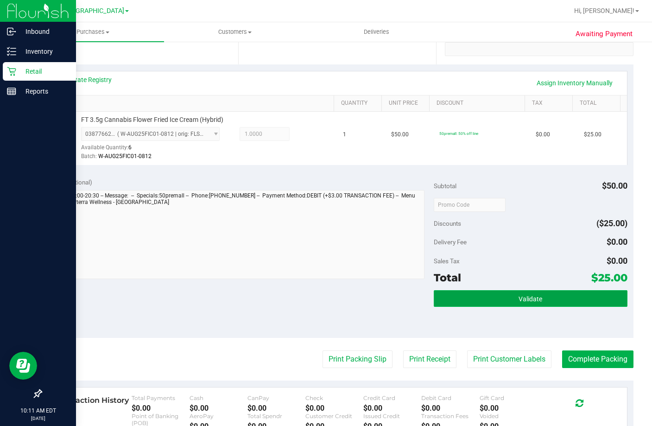
click at [475, 307] on button "Validate" at bounding box center [530, 298] width 193 height 17
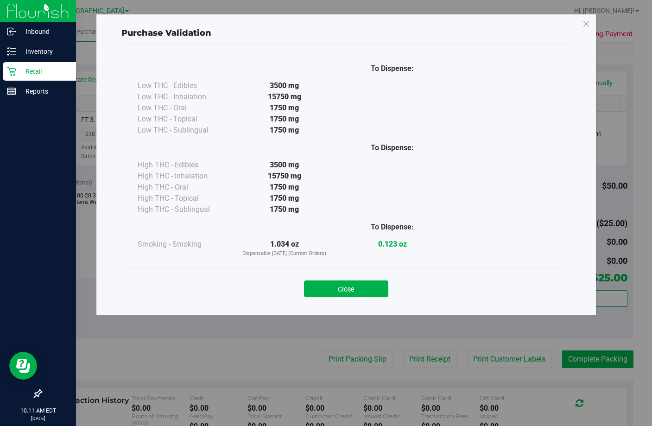
click at [359, 279] on div "Close" at bounding box center [346, 285] width 422 height 23
click at [355, 290] on button "Close" at bounding box center [346, 288] width 84 height 17
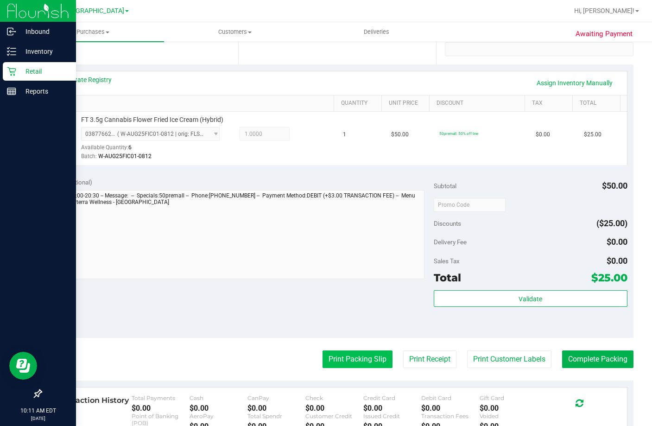
click at [354, 368] on button "Print Packing Slip" at bounding box center [358, 359] width 70 height 18
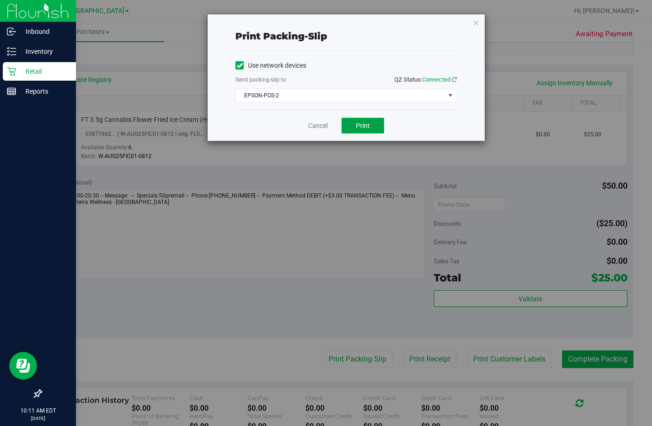
click at [368, 127] on span "Print" at bounding box center [363, 125] width 14 height 7
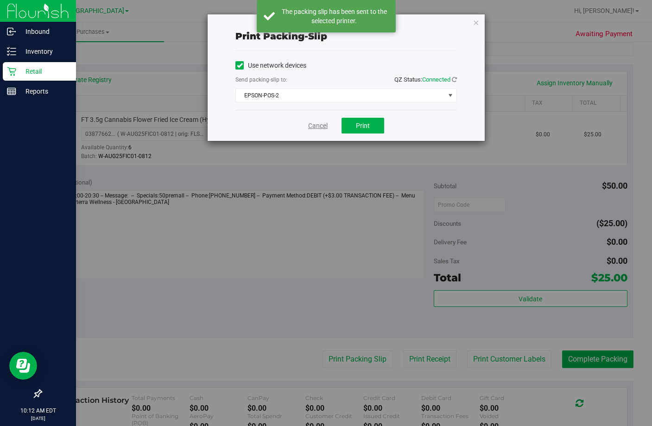
click at [319, 125] on link "Cancel" at bounding box center [317, 126] width 19 height 10
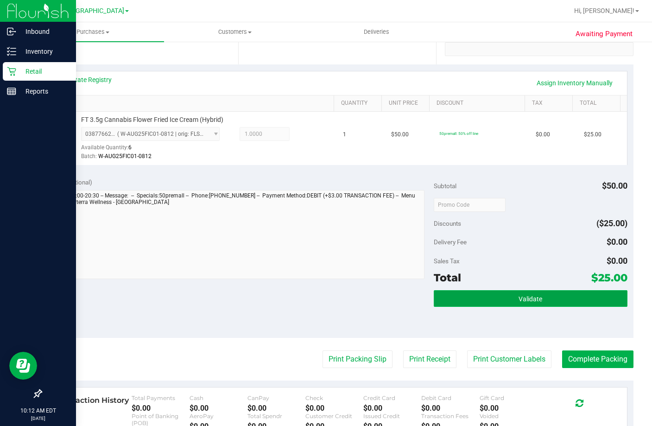
click at [504, 307] on button "Validate" at bounding box center [530, 298] width 193 height 17
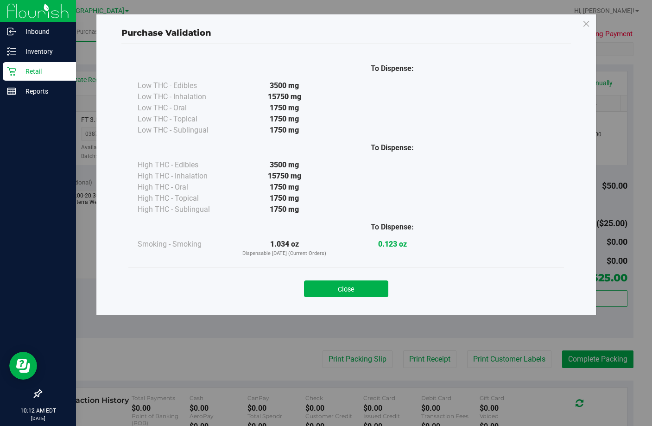
drag, startPoint x: 366, startPoint y: 289, endPoint x: 423, endPoint y: 288, distance: 57.0
click at [365, 286] on button "Close" at bounding box center [346, 288] width 84 height 17
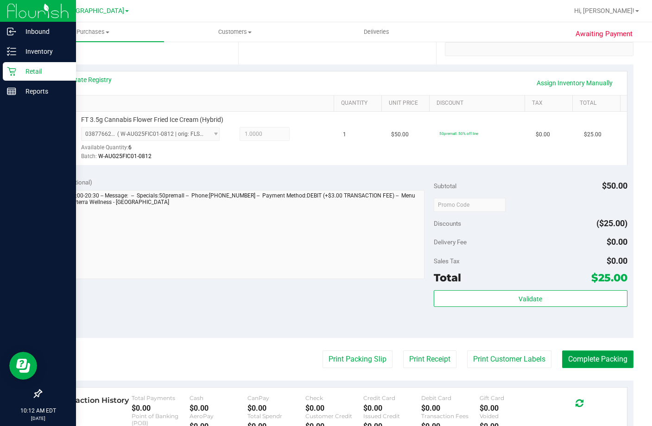
click at [588, 368] on button "Complete Packing" at bounding box center [597, 359] width 71 height 18
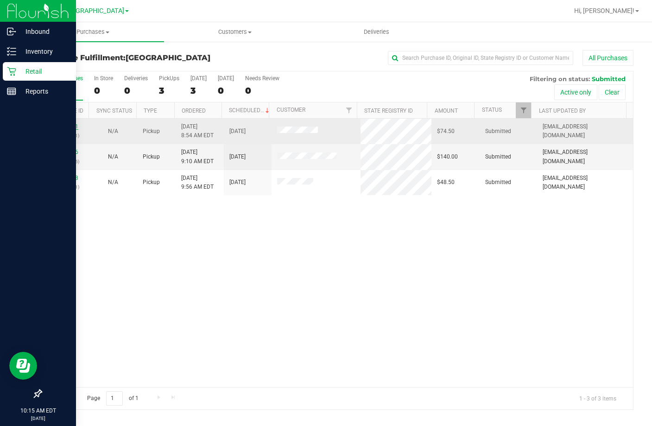
click at [59, 127] on link "11978101" at bounding box center [65, 126] width 26 height 6
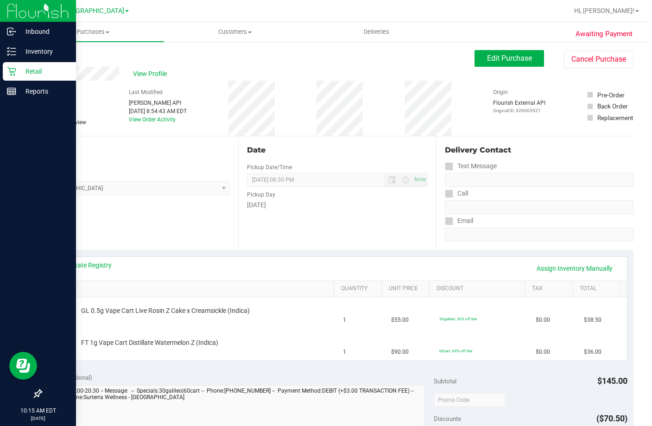
click at [66, 263] on link "View State Registry" at bounding box center [84, 264] width 56 height 9
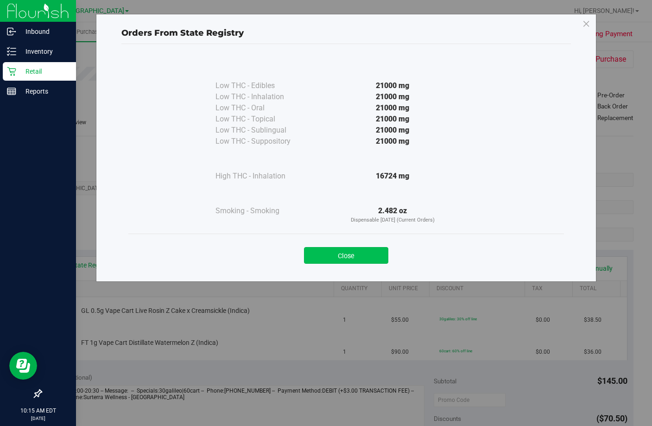
click at [361, 247] on div "Close" at bounding box center [346, 252] width 422 height 23
click at [356, 256] on button "Close" at bounding box center [346, 255] width 84 height 17
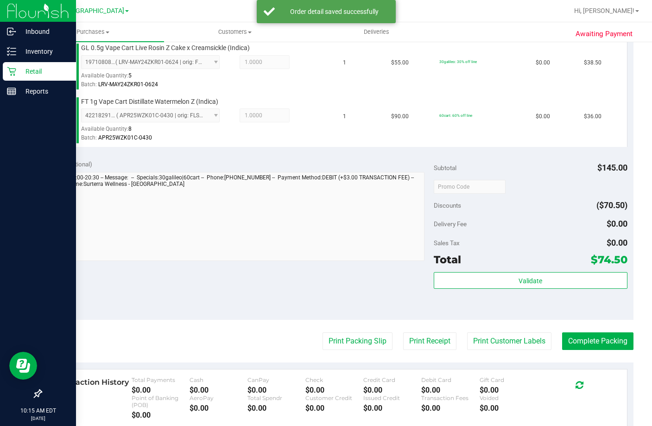
scroll to position [371, 0]
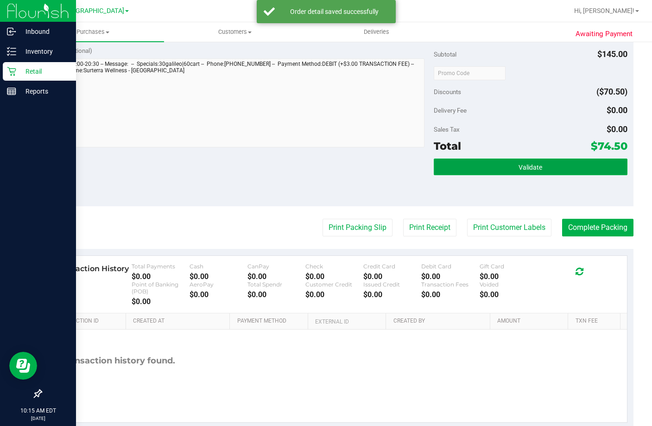
click at [533, 171] on span "Validate" at bounding box center [531, 167] width 24 height 7
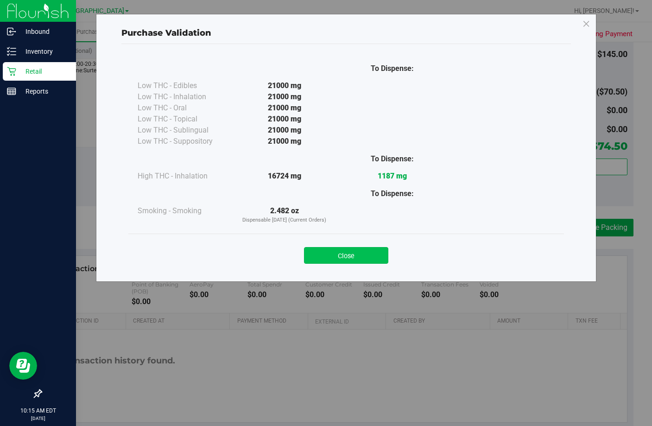
click at [360, 256] on button "Close" at bounding box center [346, 255] width 84 height 17
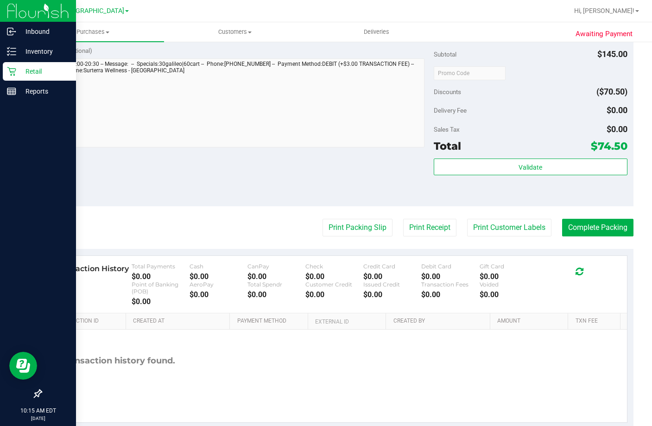
click at [360, 236] on button "Print Packing Slip" at bounding box center [358, 228] width 70 height 18
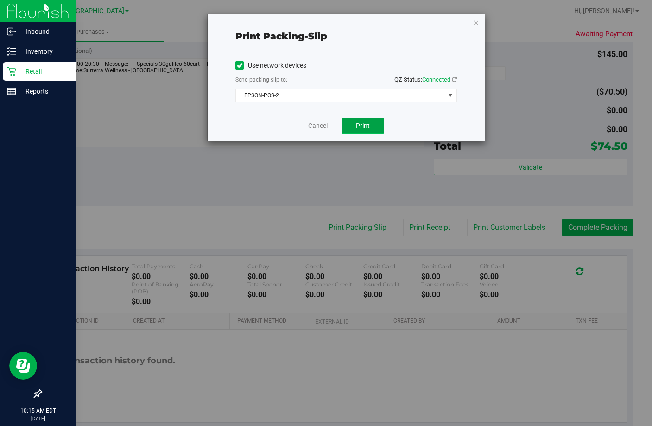
click at [361, 120] on button "Print" at bounding box center [363, 126] width 43 height 16
click at [319, 127] on link "Cancel" at bounding box center [317, 126] width 19 height 10
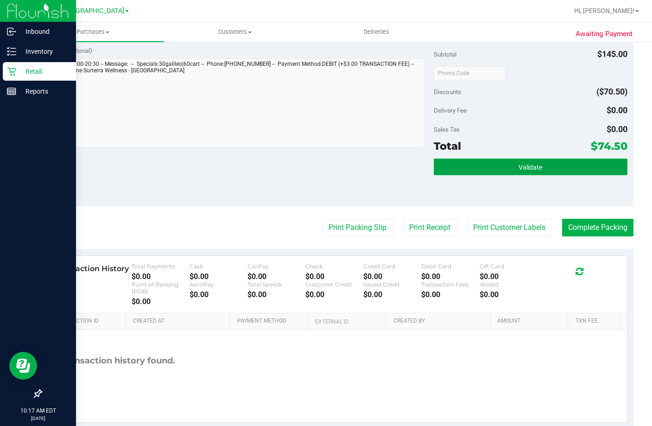
click at [550, 175] on button "Validate" at bounding box center [530, 166] width 193 height 17
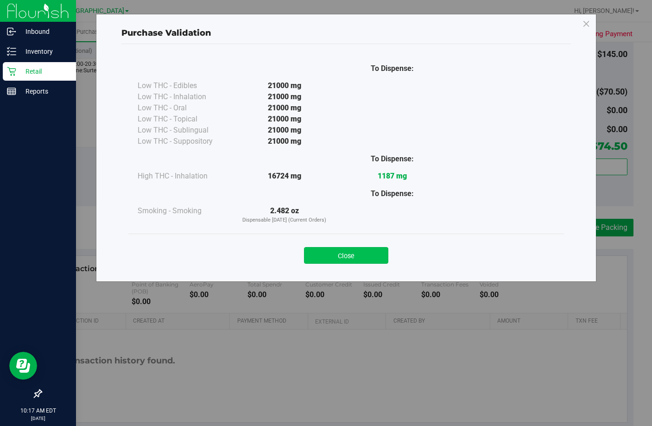
click at [354, 252] on button "Close" at bounding box center [346, 255] width 84 height 17
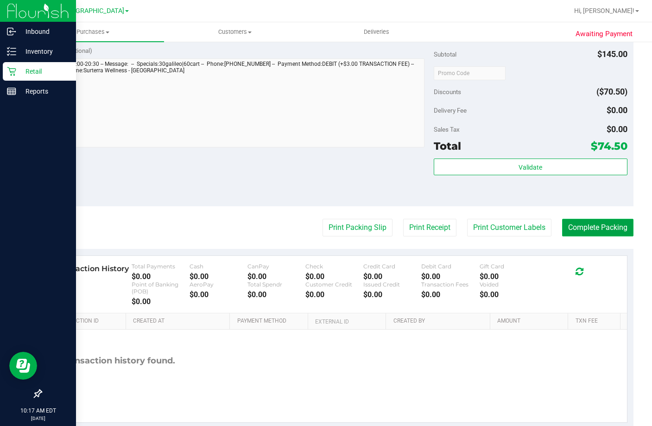
click at [588, 236] on button "Complete Packing" at bounding box center [597, 228] width 71 height 18
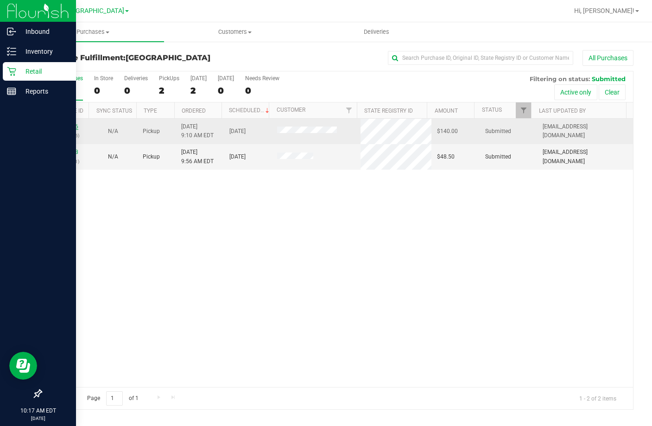
click at [67, 126] on link "11978196" at bounding box center [65, 126] width 26 height 6
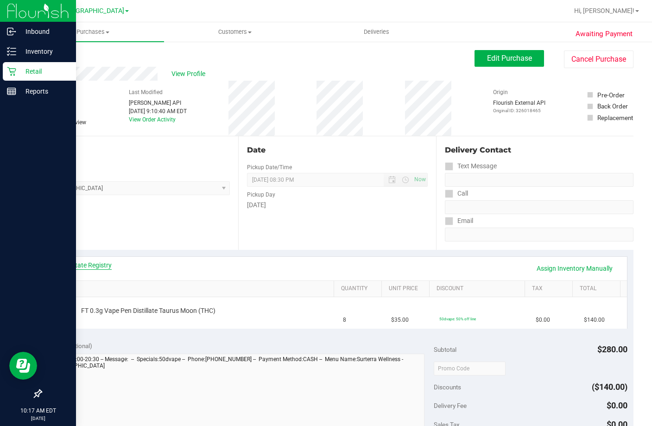
click at [97, 263] on link "View State Registry" at bounding box center [84, 264] width 56 height 9
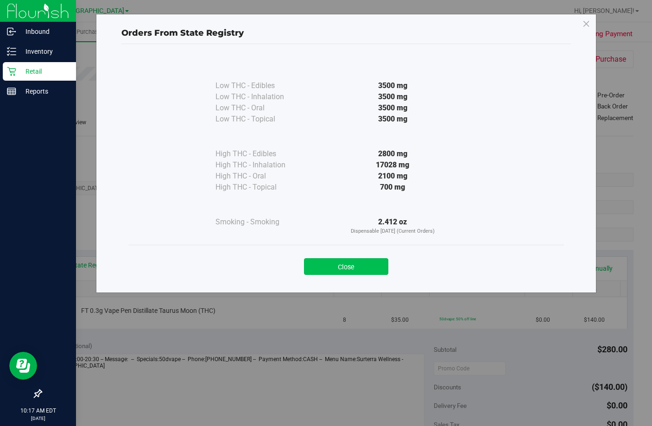
click at [353, 274] on button "Close" at bounding box center [346, 266] width 84 height 17
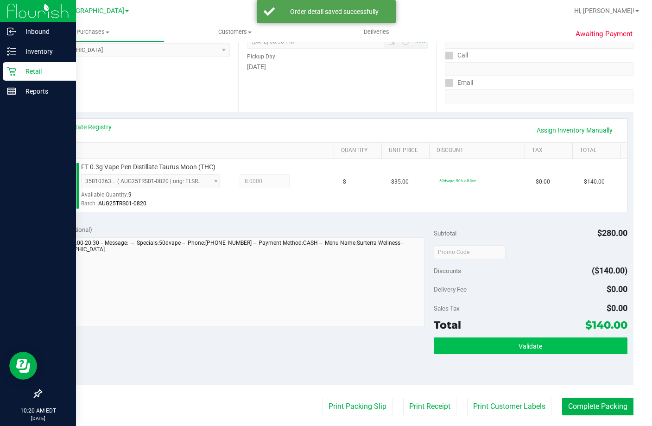
scroll to position [139, 0]
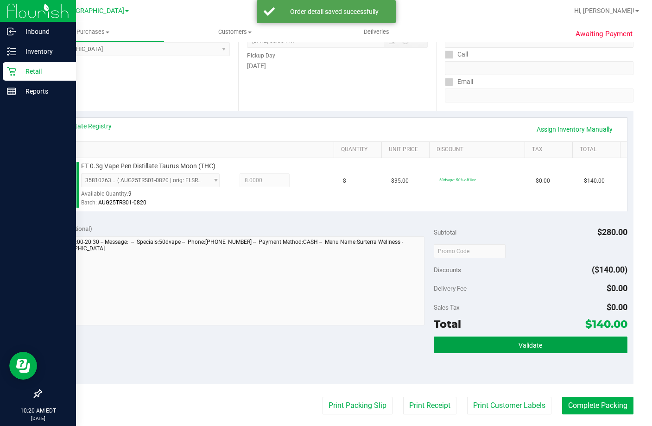
click at [492, 353] on button "Validate" at bounding box center [530, 344] width 193 height 17
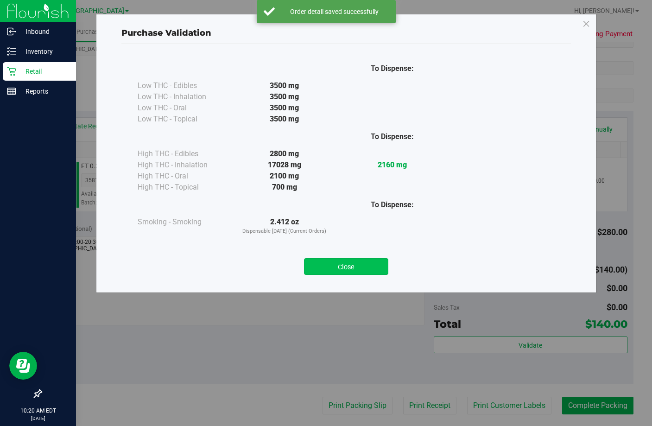
click at [357, 261] on button "Close" at bounding box center [346, 266] width 84 height 17
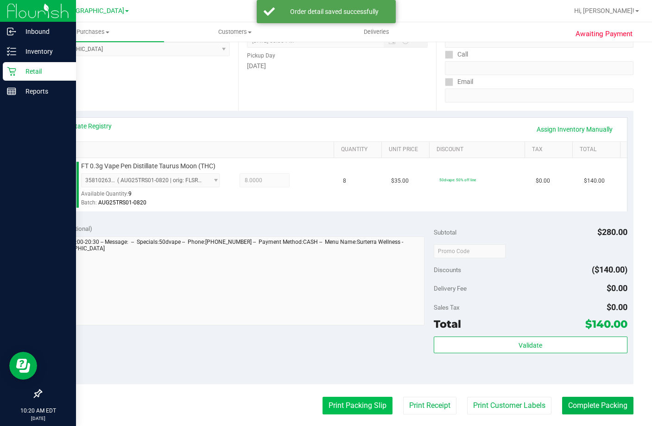
click at [359, 414] on button "Print Packing Slip" at bounding box center [358, 406] width 70 height 18
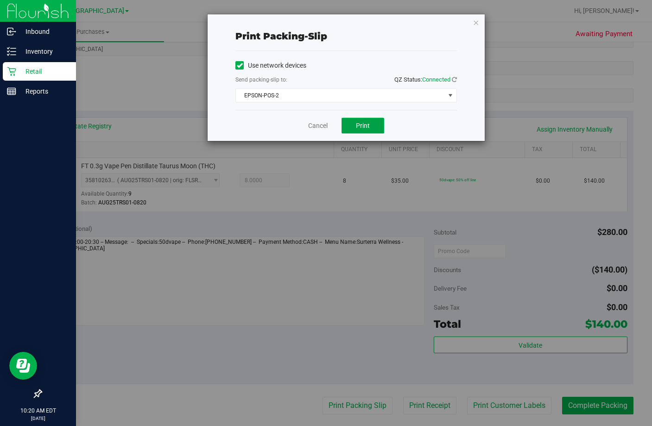
click at [353, 123] on button "Print" at bounding box center [363, 126] width 43 height 16
click at [323, 125] on link "Cancel" at bounding box center [317, 126] width 19 height 10
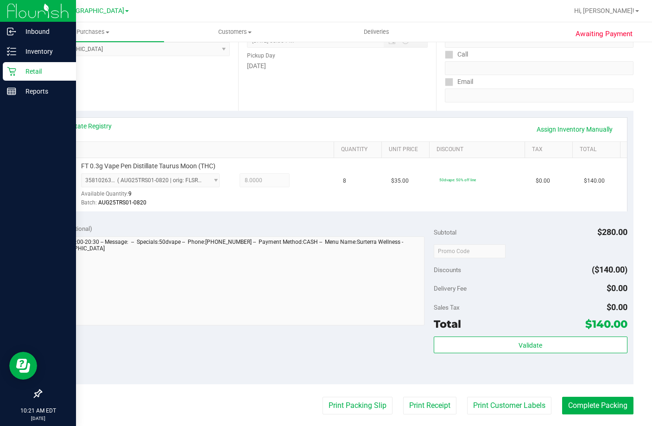
scroll to position [140, 0]
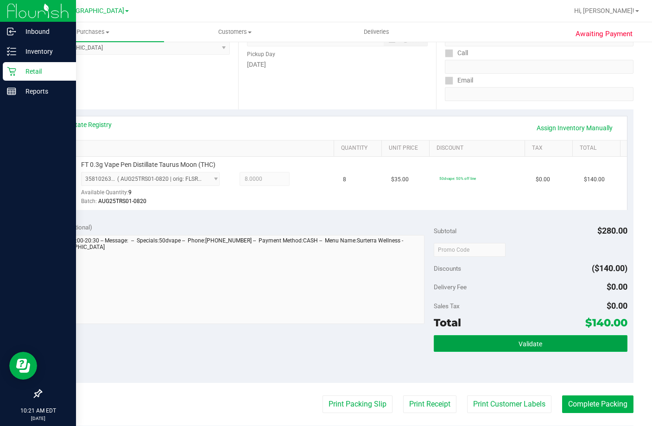
click at [541, 352] on button "Validate" at bounding box center [530, 343] width 193 height 17
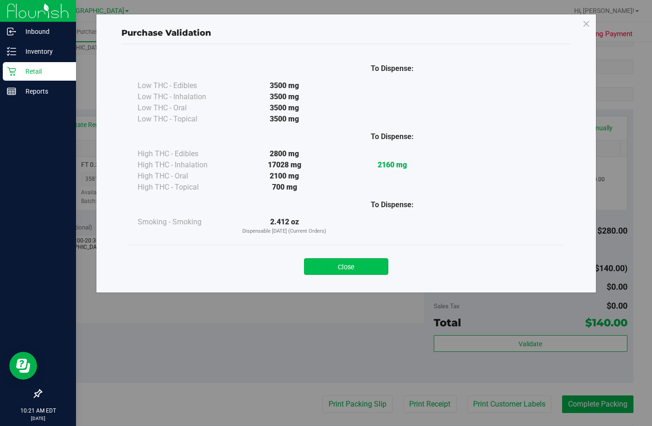
click at [358, 268] on button "Close" at bounding box center [346, 266] width 84 height 17
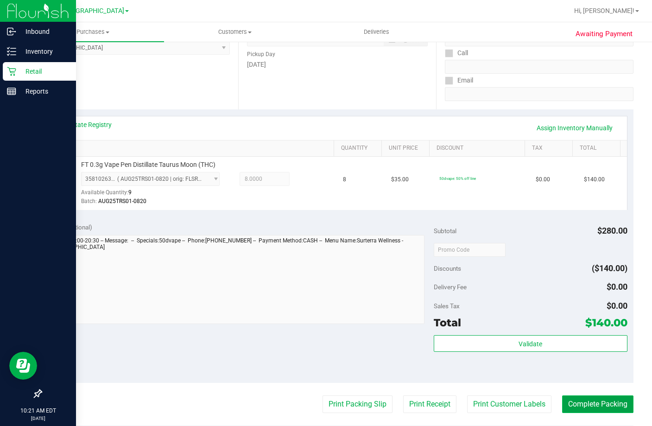
click at [586, 413] on button "Complete Packing" at bounding box center [597, 404] width 71 height 18
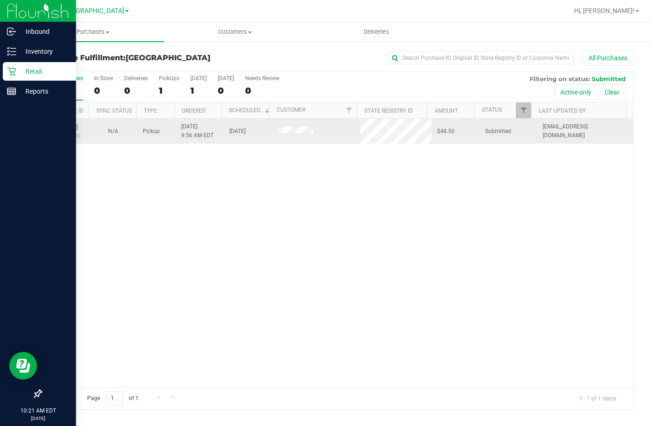
click at [71, 127] on link "11978468" at bounding box center [65, 126] width 26 height 6
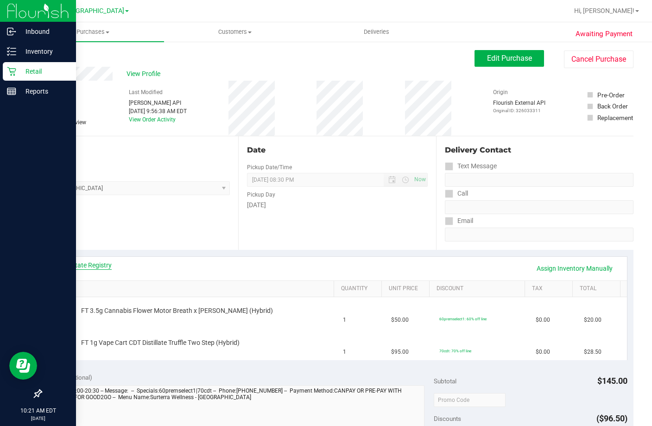
click at [83, 265] on link "View State Registry" at bounding box center [84, 264] width 56 height 9
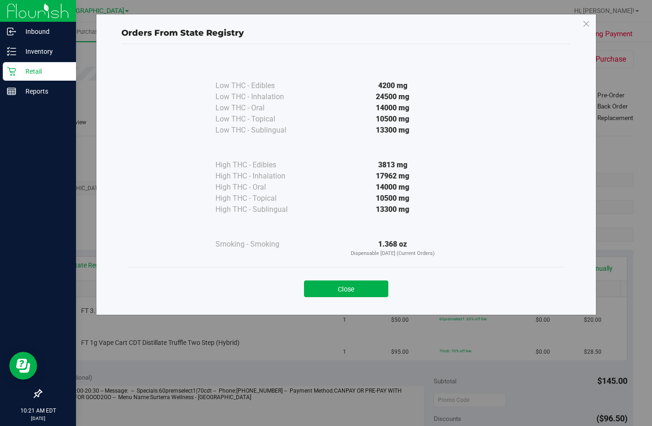
drag, startPoint x: 372, startPoint y: 291, endPoint x: 375, endPoint y: 284, distance: 8.3
click at [374, 286] on button "Close" at bounding box center [346, 288] width 84 height 17
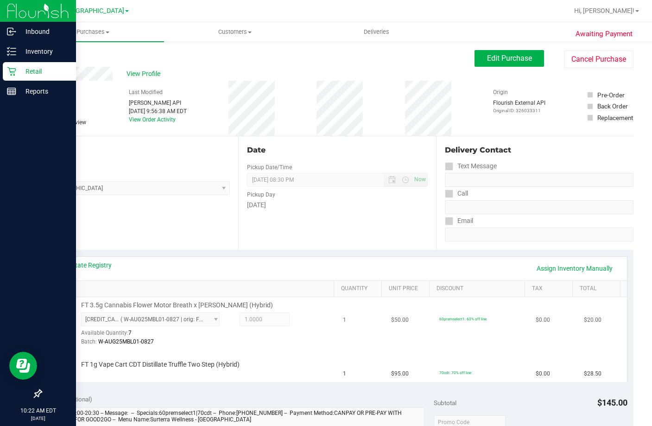
click at [308, 347] on div "FT 3.5g Cannabis Flower Motor Breath x [PERSON_NAME] (Hybrid) [CREDIT_CARD_NUMB…" at bounding box center [192, 324] width 279 height 46
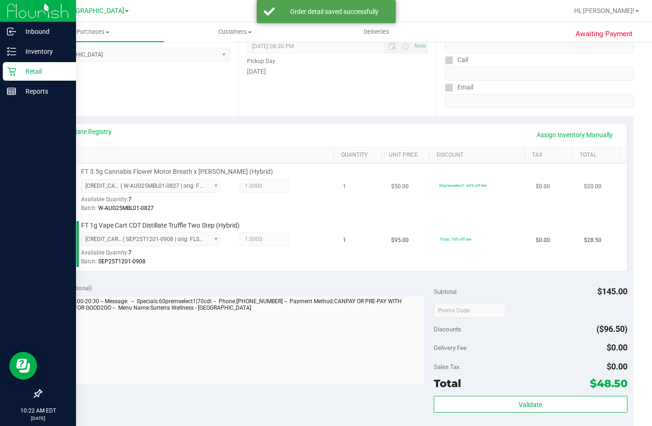
scroll to position [232, 0]
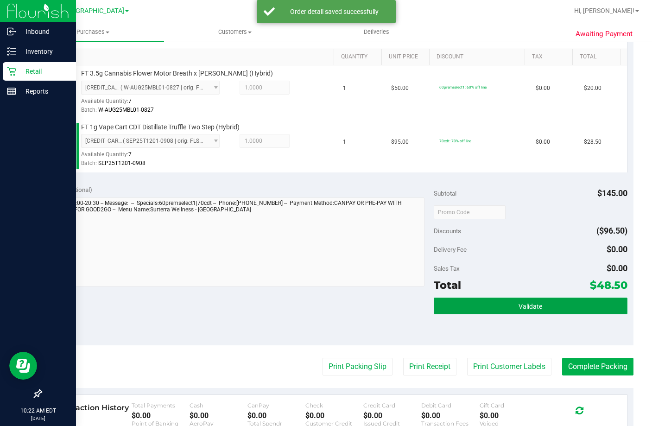
click at [526, 310] on span "Validate" at bounding box center [531, 306] width 24 height 7
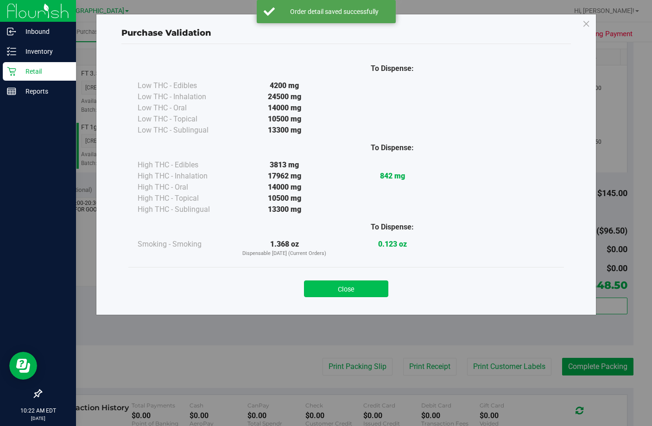
click at [374, 284] on button "Close" at bounding box center [346, 288] width 84 height 17
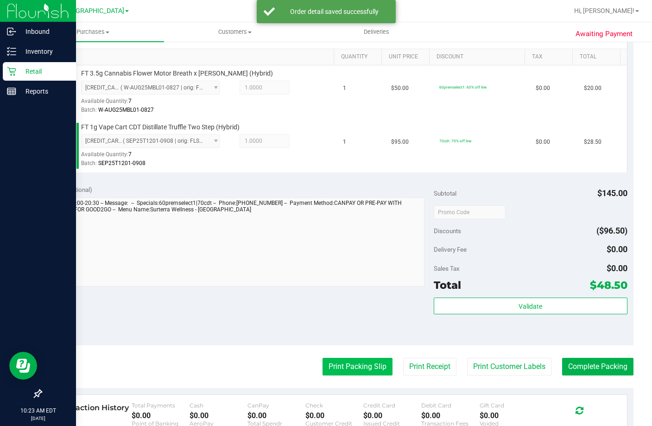
click at [368, 375] on button "Print Packing Slip" at bounding box center [358, 367] width 70 height 18
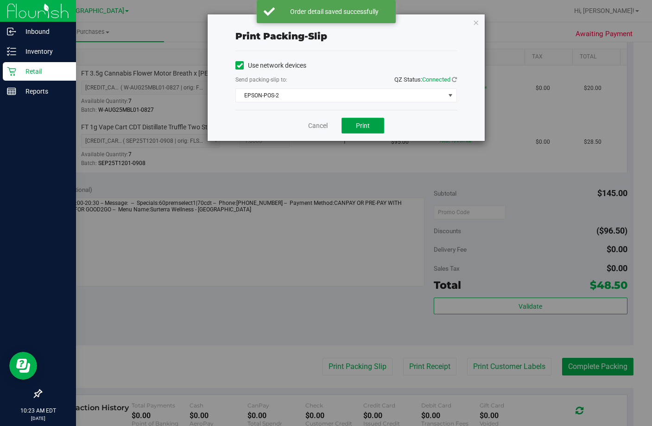
click at [372, 128] on button "Print" at bounding box center [363, 126] width 43 height 16
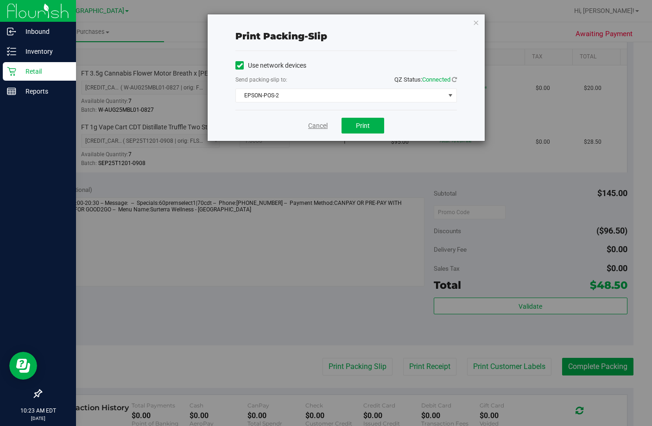
click at [313, 127] on link "Cancel" at bounding box center [317, 126] width 19 height 10
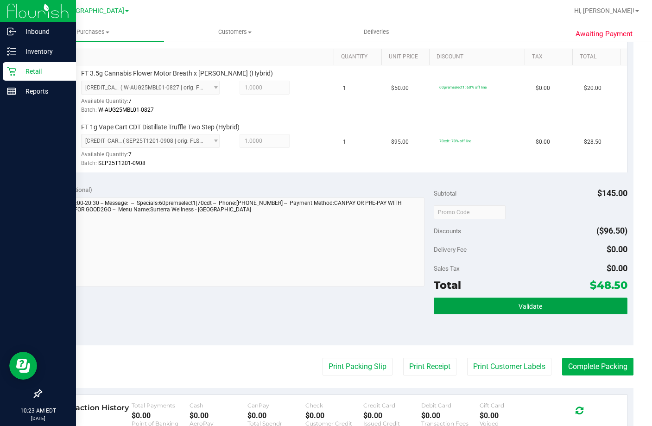
click at [501, 314] on button "Validate" at bounding box center [530, 306] width 193 height 17
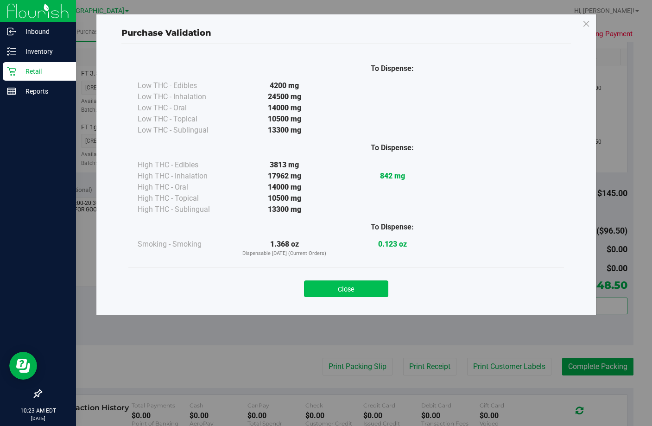
click at [357, 293] on button "Close" at bounding box center [346, 288] width 84 height 17
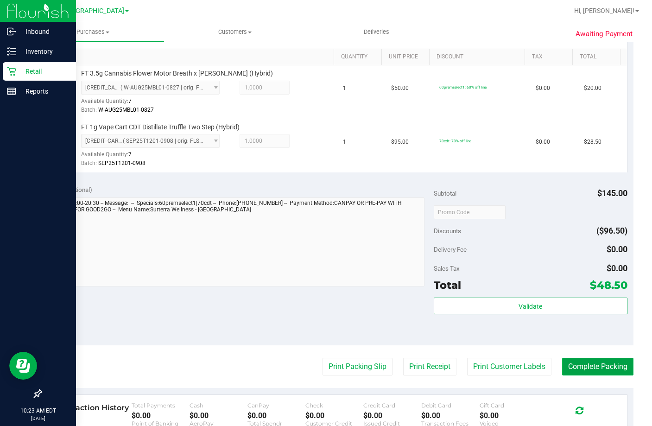
click at [585, 375] on button "Complete Packing" at bounding box center [597, 367] width 71 height 18
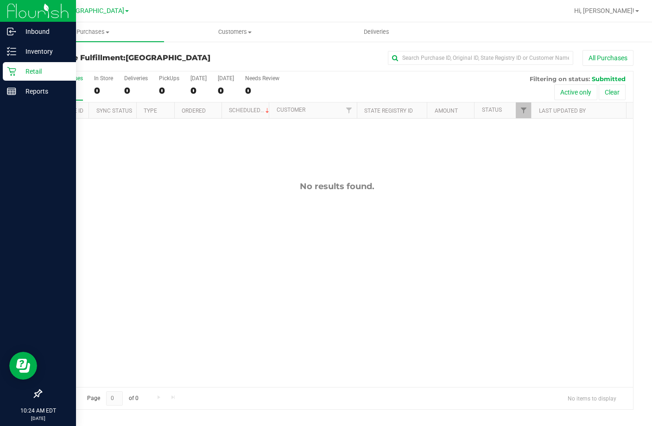
click at [373, 317] on div "No results found." at bounding box center [337, 284] width 592 height 331
click at [368, 60] on div "All Purchases" at bounding box center [435, 58] width 395 height 16
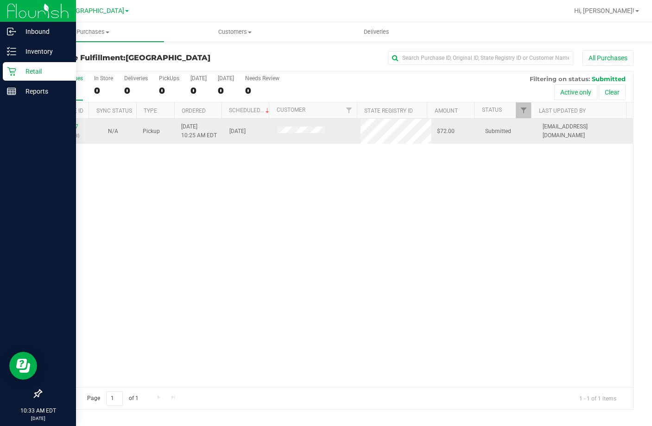
click at [61, 121] on td "11978677 (326042123)" at bounding box center [65, 131] width 48 height 25
click at [62, 127] on link "11978677" at bounding box center [65, 126] width 26 height 6
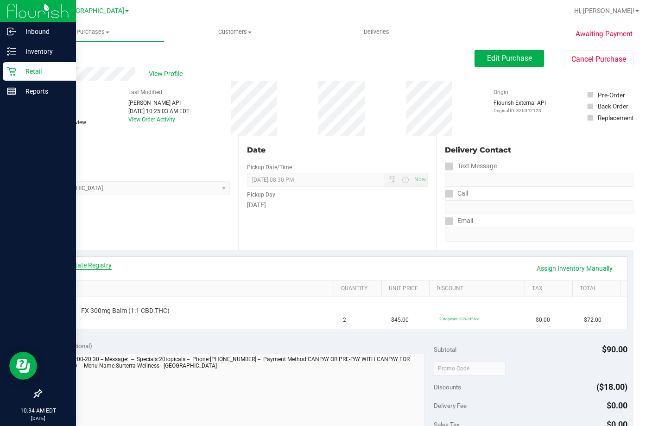
click at [91, 268] on link "View State Registry" at bounding box center [84, 264] width 56 height 9
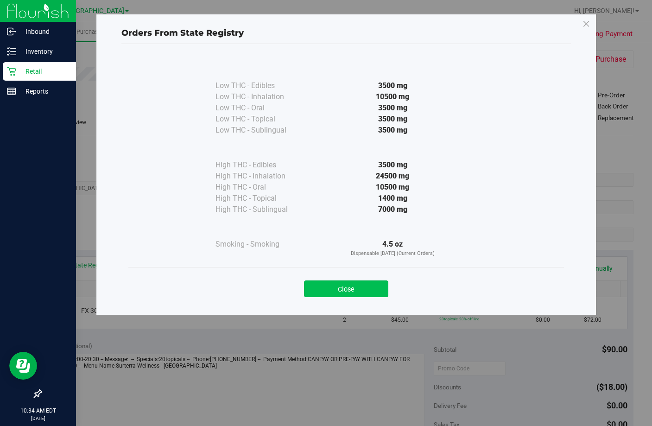
click at [367, 292] on button "Close" at bounding box center [346, 288] width 84 height 17
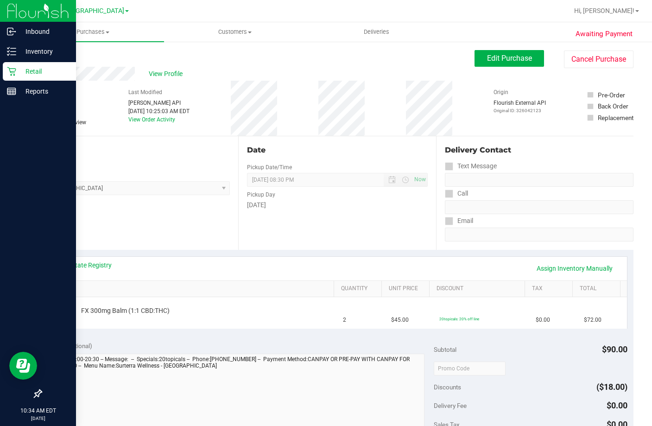
drag, startPoint x: 220, startPoint y: 241, endPoint x: 222, endPoint y: 234, distance: 7.1
click at [221, 239] on div "Location Pickup Store Lakeland WC Select Store [PERSON_NAME][GEOGRAPHIC_DATA] […" at bounding box center [139, 193] width 197 height 114
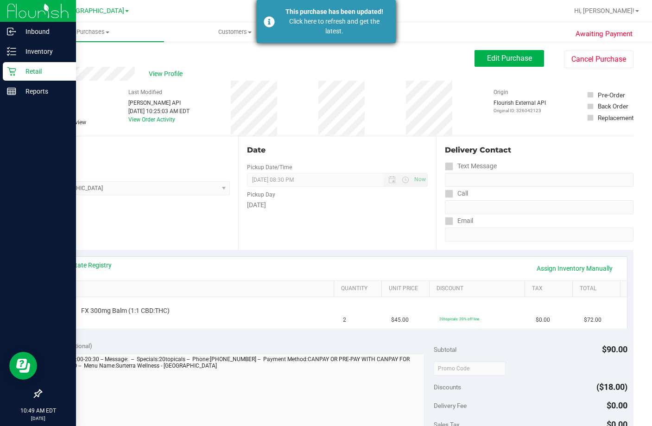
click at [304, 13] on div "This purchase has been updated!" at bounding box center [334, 12] width 109 height 10
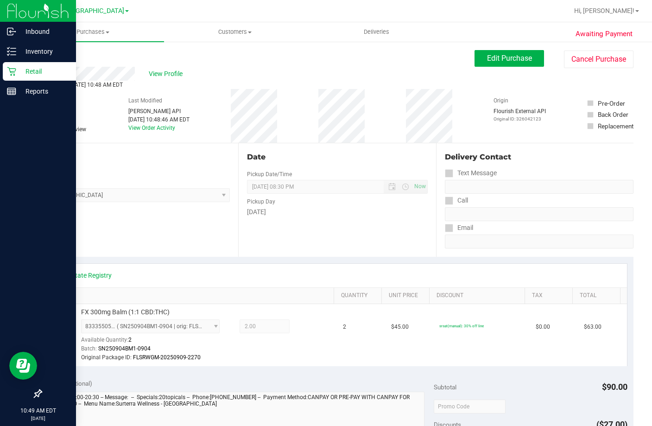
click at [29, 74] on p "Retail" at bounding box center [44, 71] width 56 height 11
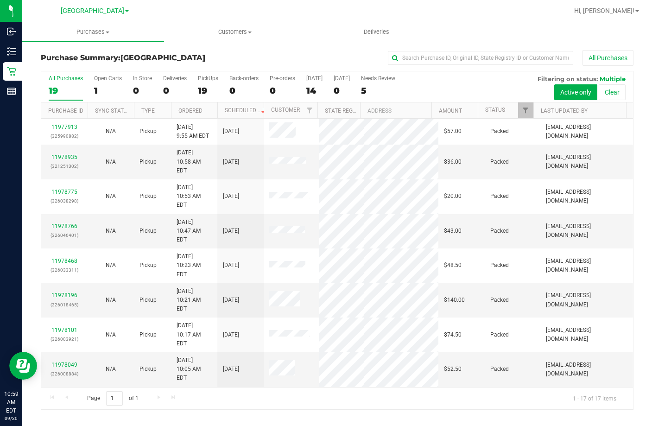
click at [233, 63] on div "Purchase Summary: [GEOGRAPHIC_DATA] All Purchases" at bounding box center [337, 60] width 593 height 20
